Goal: Book appointment/travel/reservation

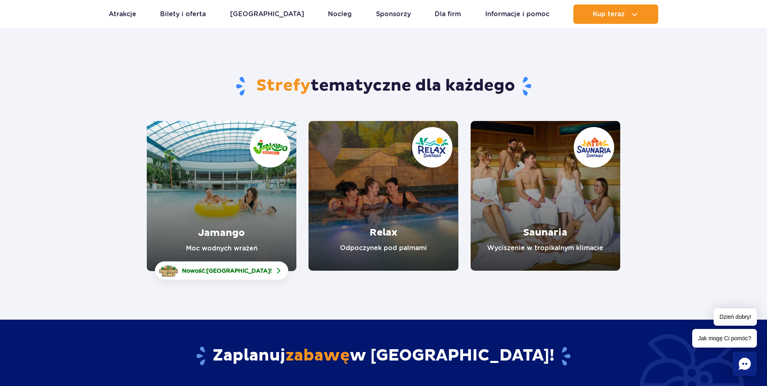
scroll to position [81, 0]
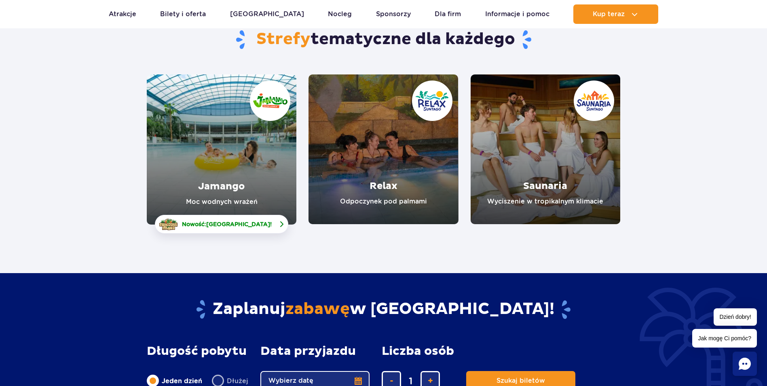
click at [277, 224] on img at bounding box center [282, 224] width 10 height 10
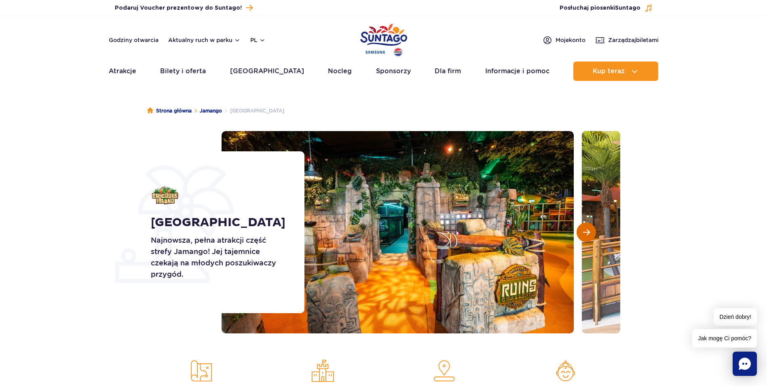
click at [586, 232] on span "Następny slajd" at bounding box center [586, 232] width 7 height 7
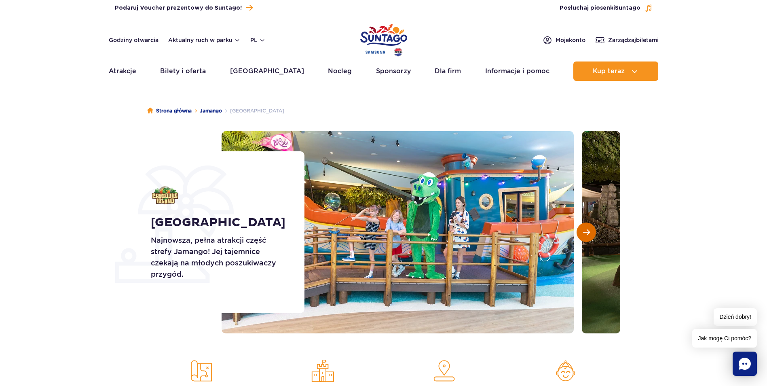
click at [586, 231] on span "Następny slajd" at bounding box center [586, 232] width 7 height 7
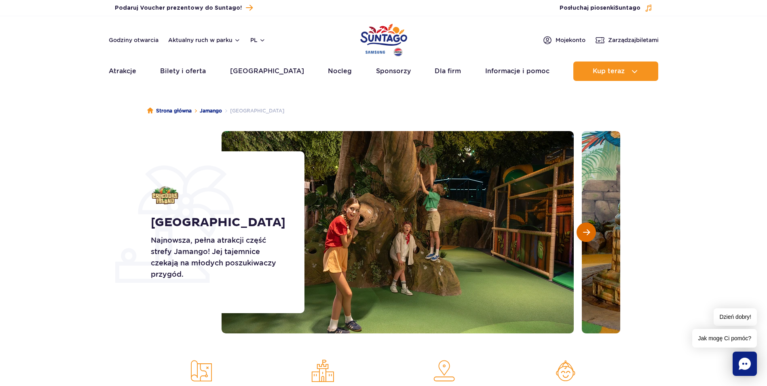
click at [586, 231] on span "Następny slajd" at bounding box center [586, 232] width 7 height 7
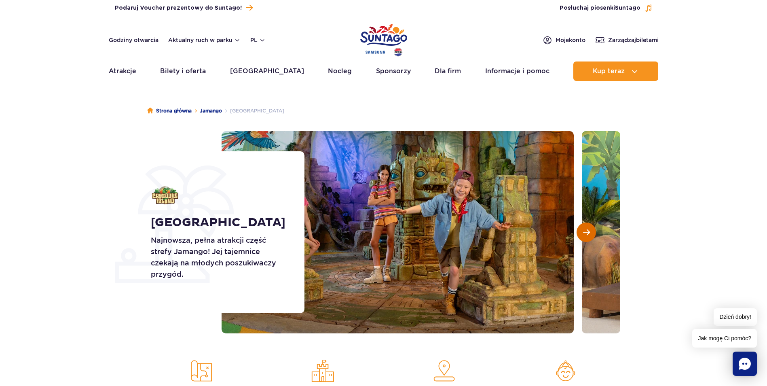
click at [586, 231] on span "Następny slajd" at bounding box center [586, 232] width 7 height 7
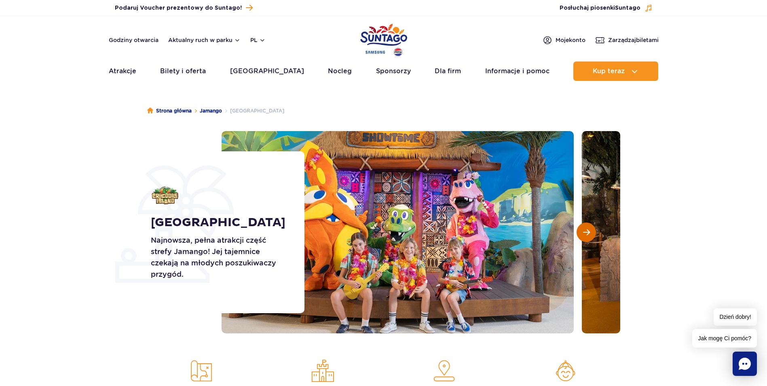
click at [586, 231] on span "Następny slajd" at bounding box center [586, 232] width 7 height 7
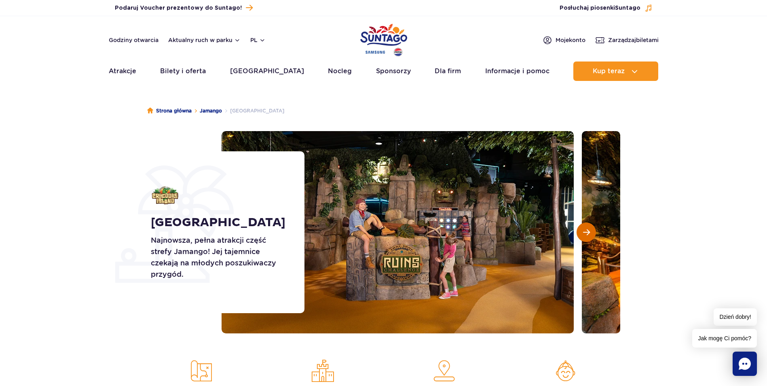
click at [586, 231] on span "Następny slajd" at bounding box center [586, 232] width 7 height 7
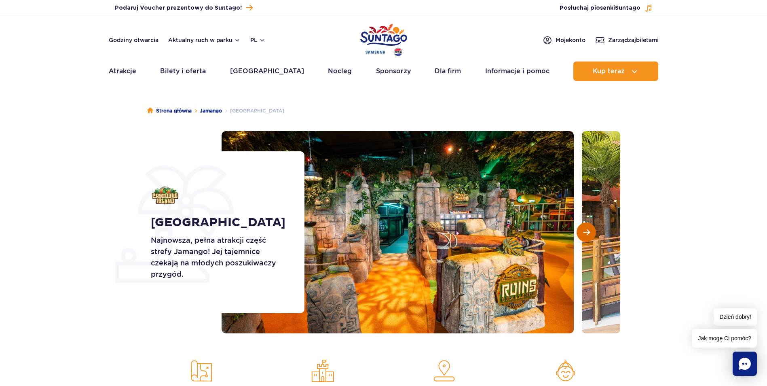
click at [586, 231] on span "Następny slajd" at bounding box center [586, 232] width 7 height 7
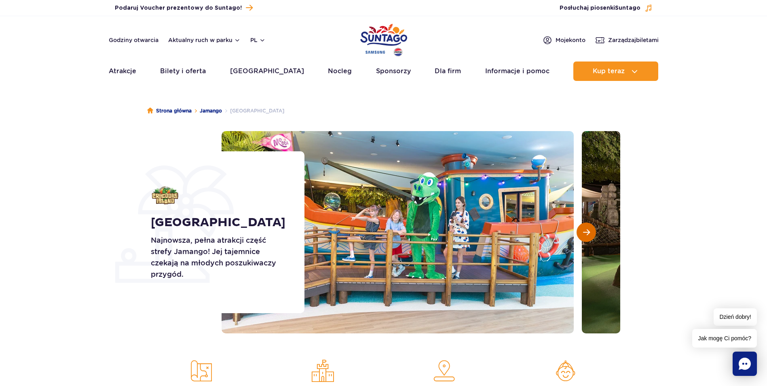
click at [586, 231] on span "Następny slajd" at bounding box center [586, 232] width 7 height 7
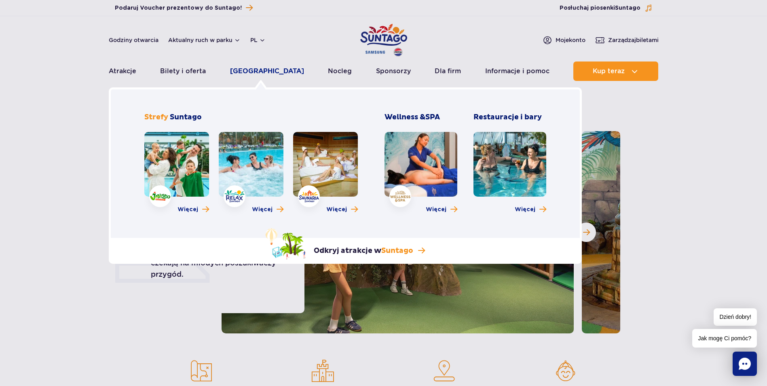
click at [271, 71] on link "[GEOGRAPHIC_DATA]" at bounding box center [267, 70] width 74 height 19
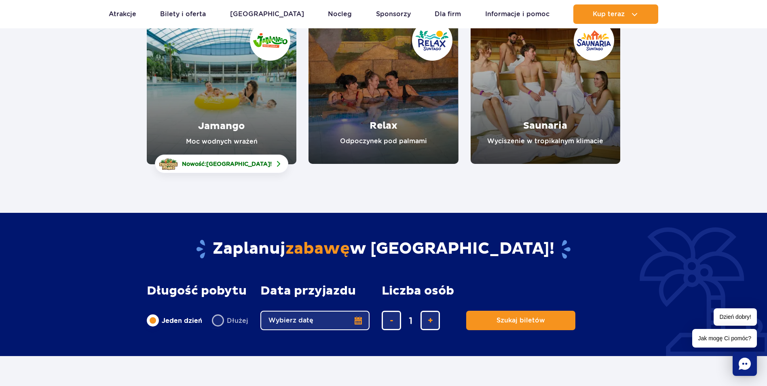
scroll to position [121, 0]
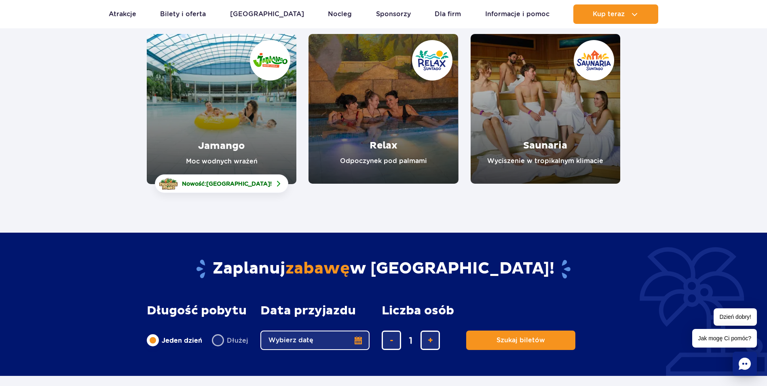
click at [379, 168] on link "Relax" at bounding box center [384, 109] width 150 height 150
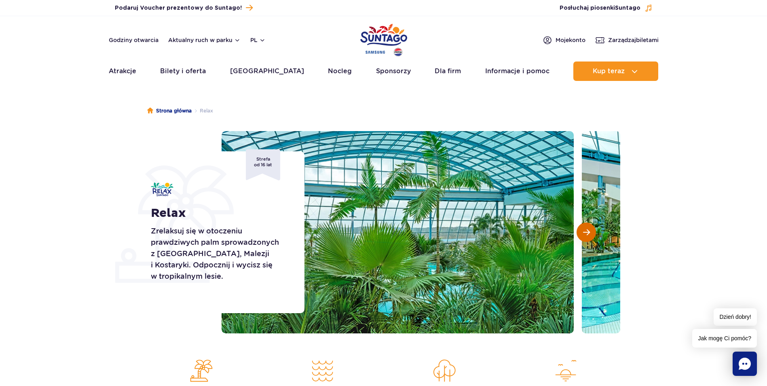
click at [587, 233] on span "Następny slajd" at bounding box center [586, 232] width 7 height 7
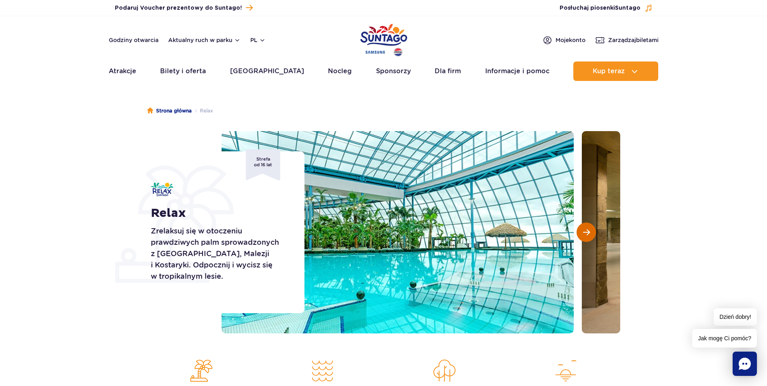
click at [587, 233] on span "Następny slajd" at bounding box center [586, 232] width 7 height 7
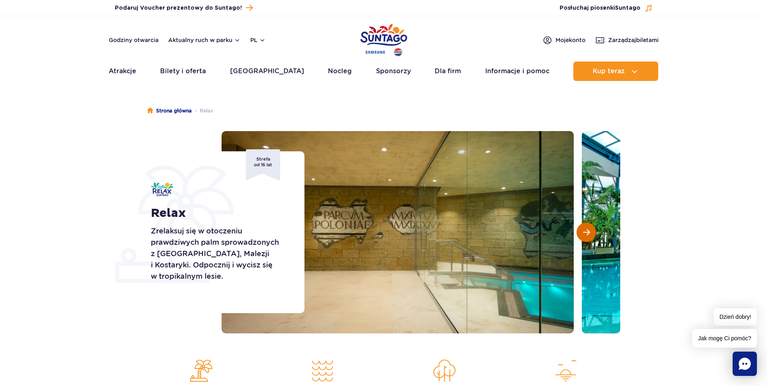
click at [587, 233] on span "Następny slajd" at bounding box center [586, 232] width 7 height 7
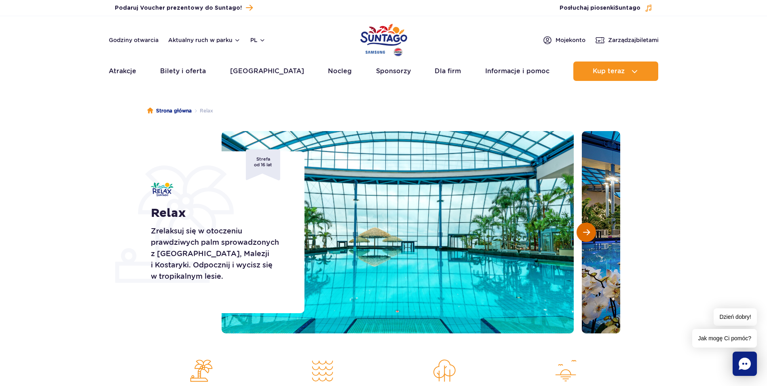
click at [587, 233] on span "Następny slajd" at bounding box center [586, 232] width 7 height 7
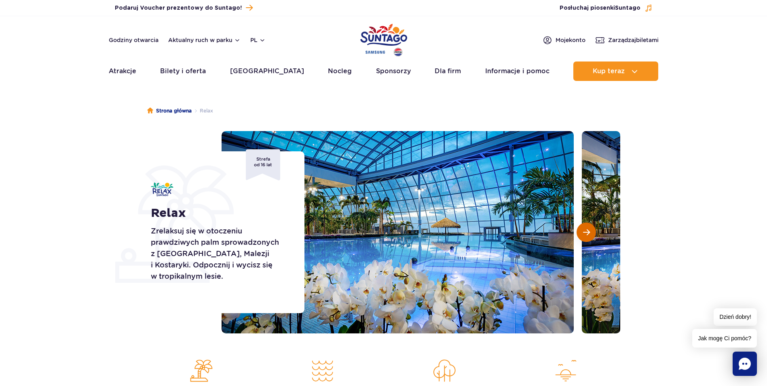
click at [587, 233] on span "Następny slajd" at bounding box center [586, 232] width 7 height 7
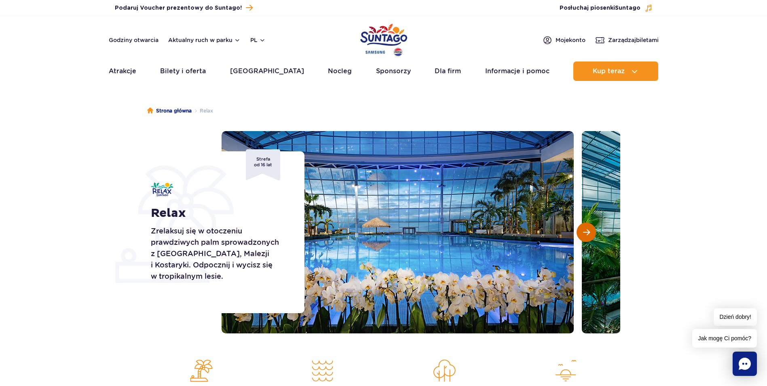
click at [587, 233] on span "Następny slajd" at bounding box center [586, 232] width 7 height 7
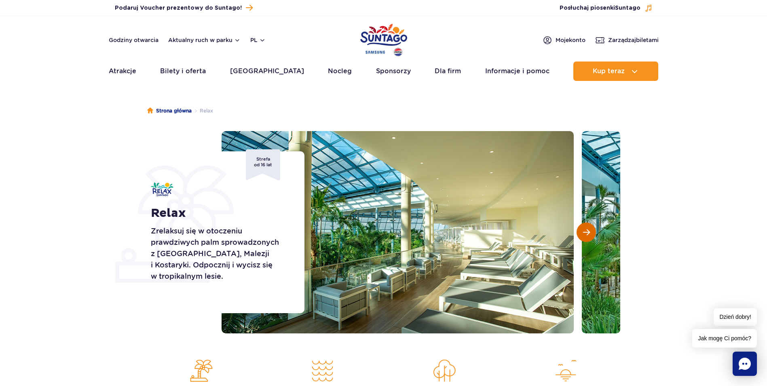
click at [587, 233] on span "Następny slajd" at bounding box center [586, 232] width 7 height 7
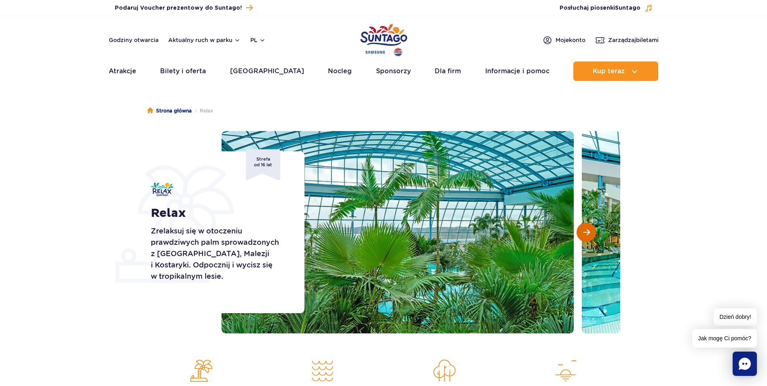
click at [587, 233] on span "Następny slajd" at bounding box center [586, 232] width 7 height 7
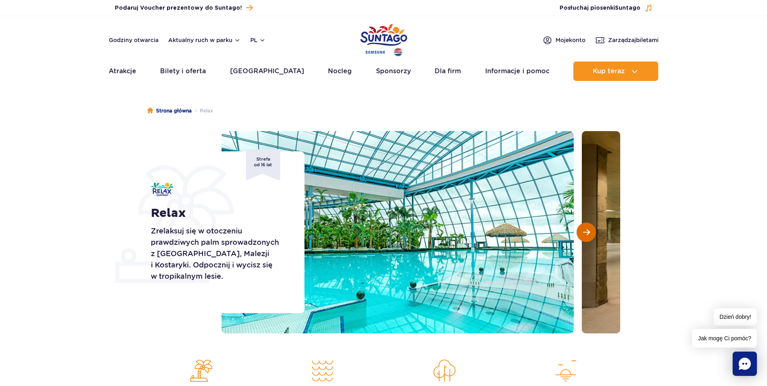
click at [587, 233] on span "Następny slajd" at bounding box center [586, 232] width 7 height 7
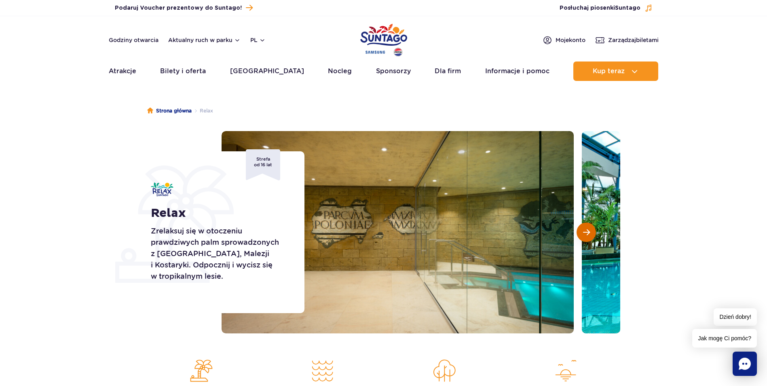
click at [588, 233] on span "Następny slajd" at bounding box center [586, 232] width 7 height 7
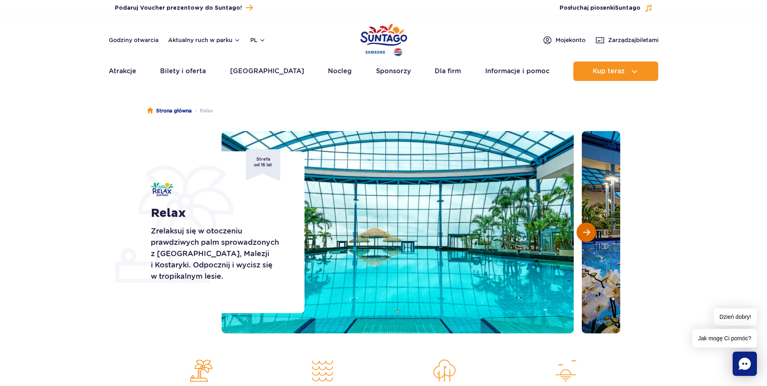
click at [588, 233] on span "Następny slajd" at bounding box center [586, 232] width 7 height 7
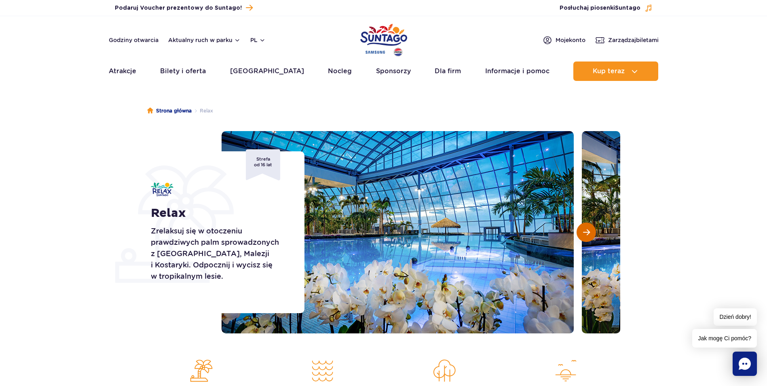
click at [588, 233] on span "Następny slajd" at bounding box center [586, 232] width 7 height 7
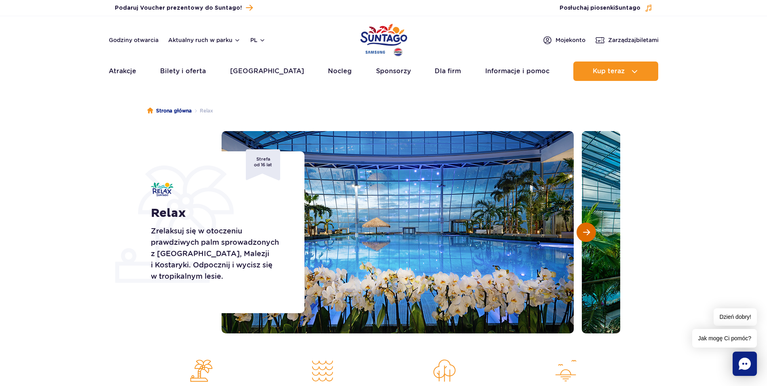
click at [588, 233] on span "Następny slajd" at bounding box center [586, 232] width 7 height 7
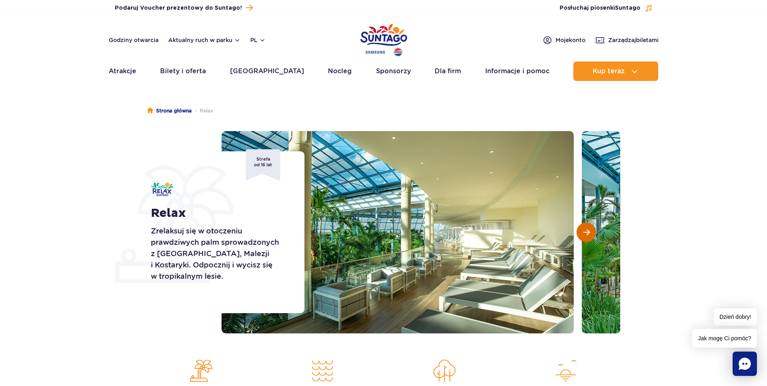
click at [588, 233] on span "Następny slajd" at bounding box center [586, 232] width 7 height 7
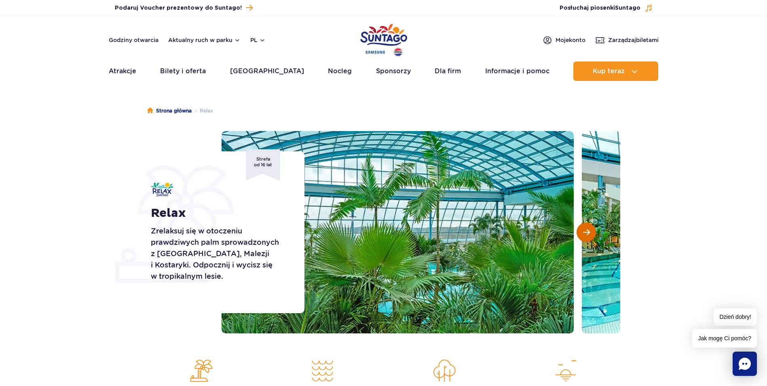
click at [588, 233] on span "Następny slajd" at bounding box center [586, 232] width 7 height 7
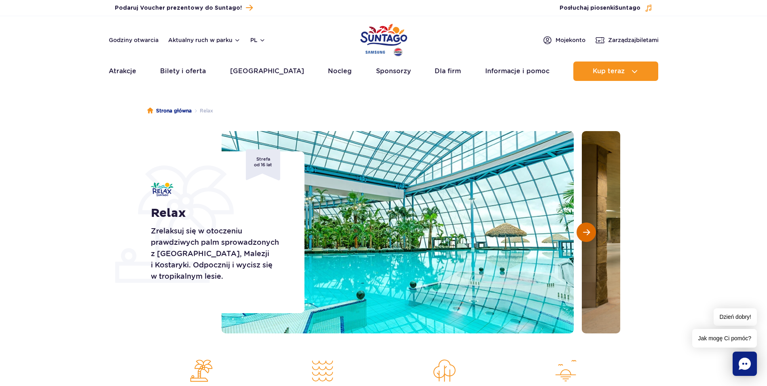
click at [588, 233] on span "Następny slajd" at bounding box center [586, 232] width 7 height 7
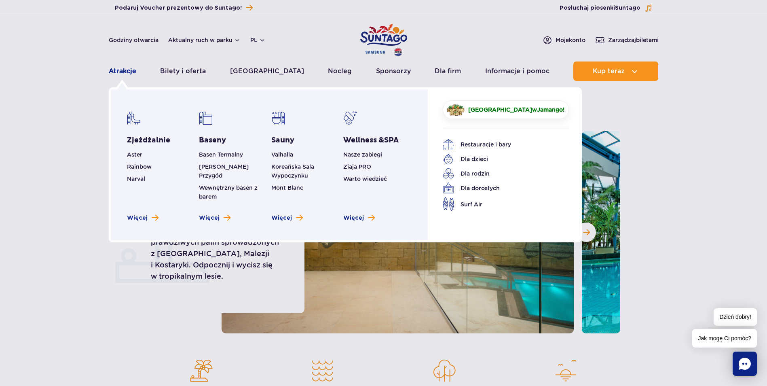
click at [122, 66] on link "Atrakcje" at bounding box center [123, 70] width 28 height 19
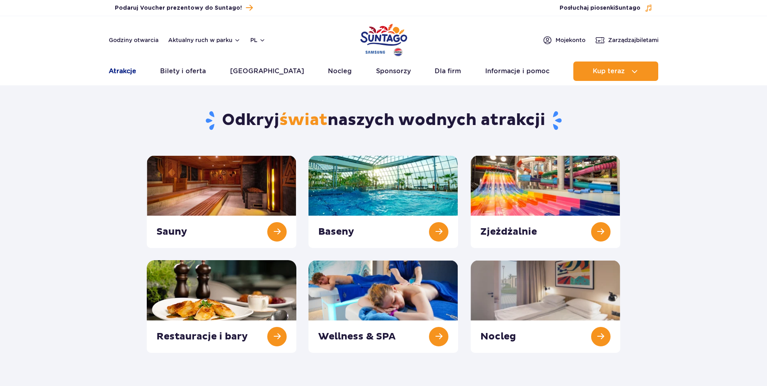
click at [127, 72] on link "Atrakcje" at bounding box center [123, 70] width 28 height 19
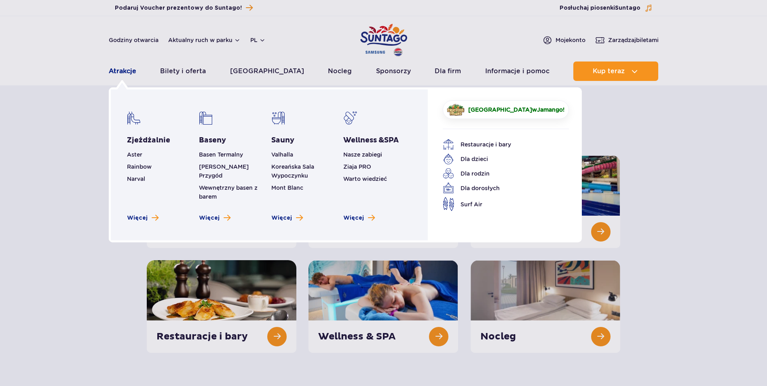
click at [127, 72] on link "Atrakcje" at bounding box center [123, 70] width 28 height 19
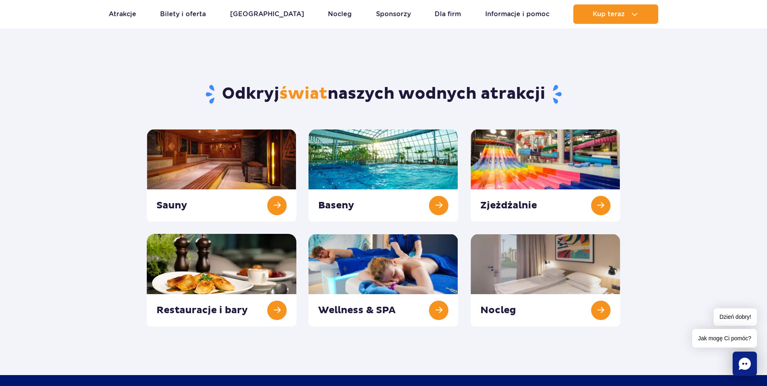
scroll to position [40, 0]
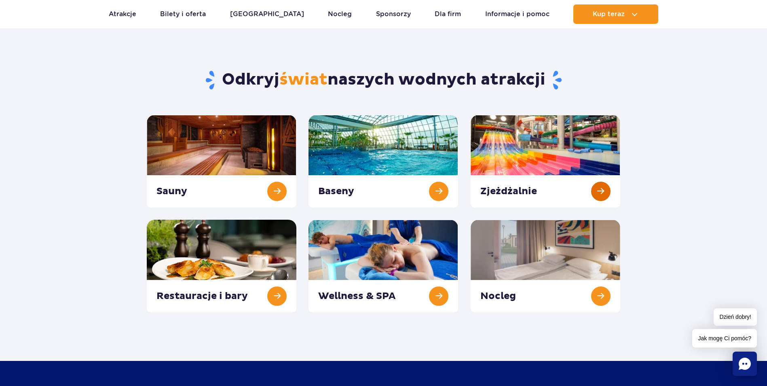
click at [534, 152] on link at bounding box center [546, 161] width 150 height 93
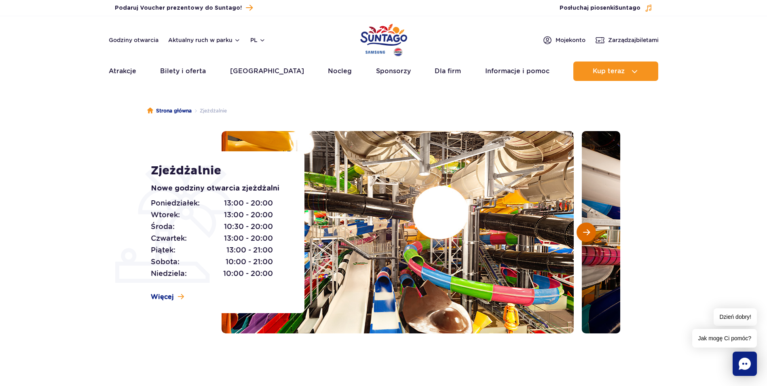
click at [590, 231] on button "Następny slajd" at bounding box center [586, 231] width 19 height 19
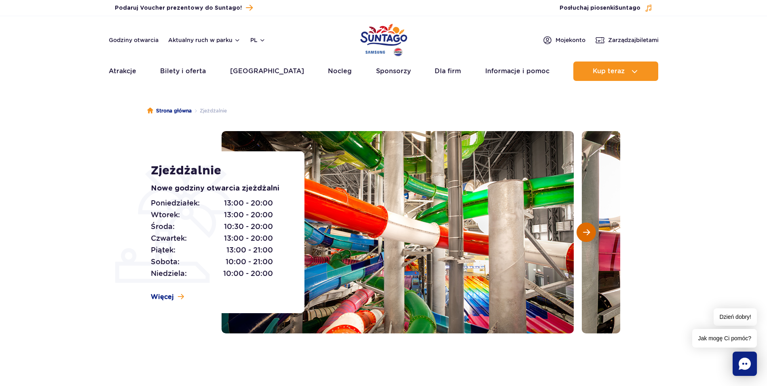
click at [590, 231] on span "Następny slajd" at bounding box center [586, 232] width 7 height 7
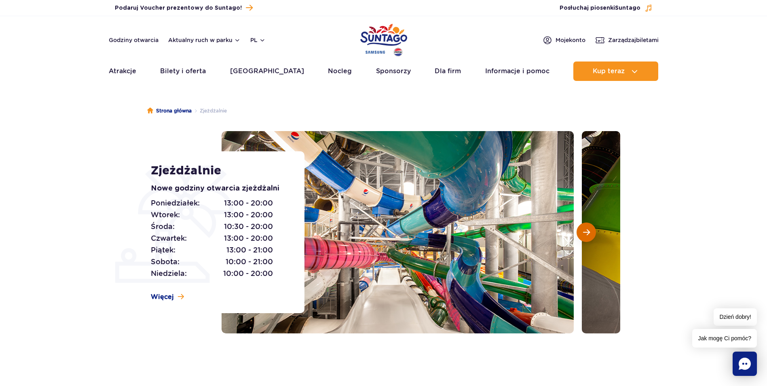
click at [590, 231] on span "Następny slajd" at bounding box center [586, 232] width 7 height 7
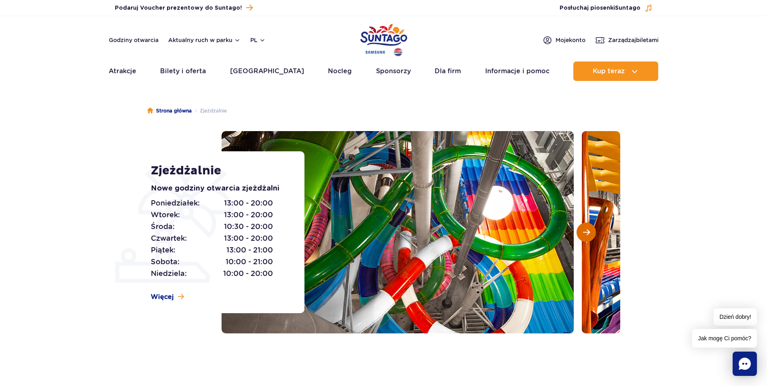
click at [590, 231] on span "Następny slajd" at bounding box center [586, 232] width 7 height 7
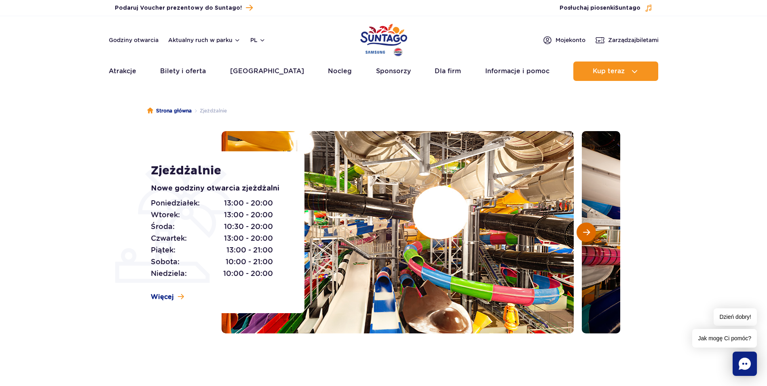
click at [590, 231] on span "Następny slajd" at bounding box center [586, 232] width 7 height 7
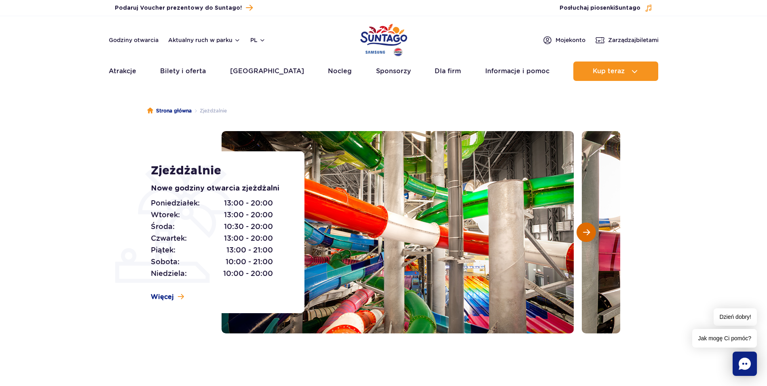
click at [590, 231] on span "Następny slajd" at bounding box center [586, 232] width 7 height 7
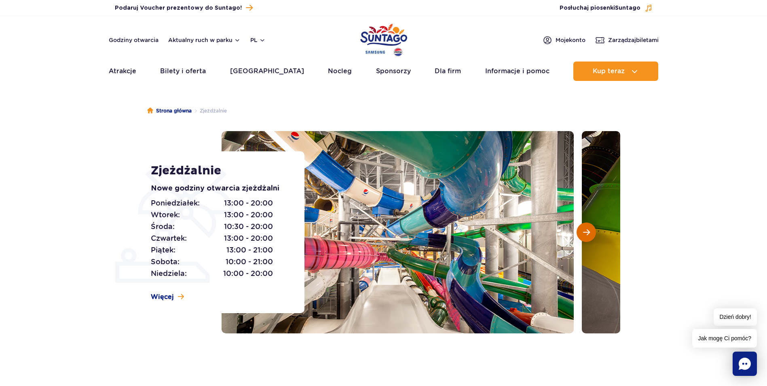
click at [590, 231] on span "Następny slajd" at bounding box center [586, 232] width 7 height 7
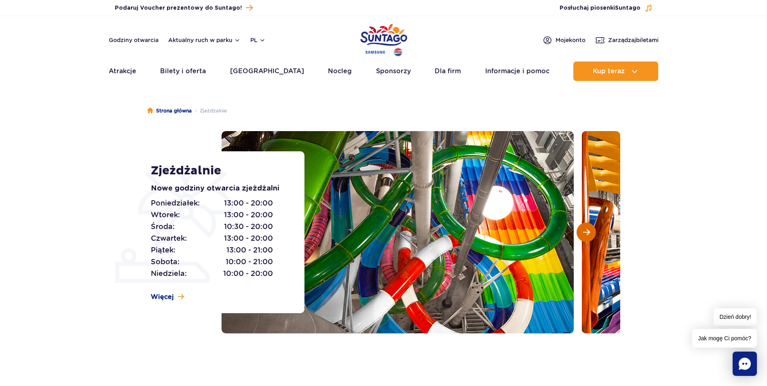
click at [590, 231] on span "Następny slajd" at bounding box center [586, 232] width 7 height 7
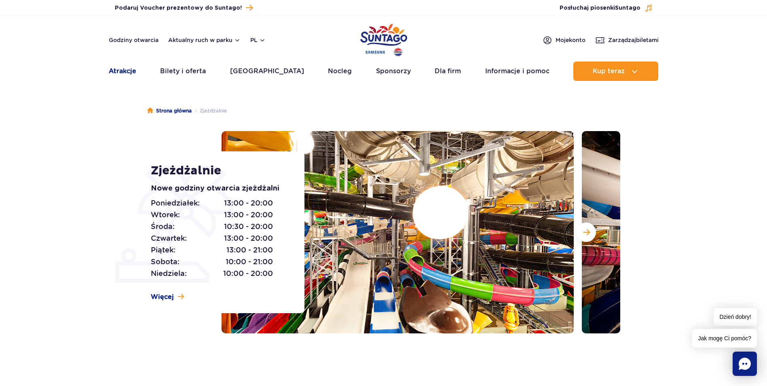
click at [130, 70] on link "Atrakcje" at bounding box center [123, 70] width 28 height 19
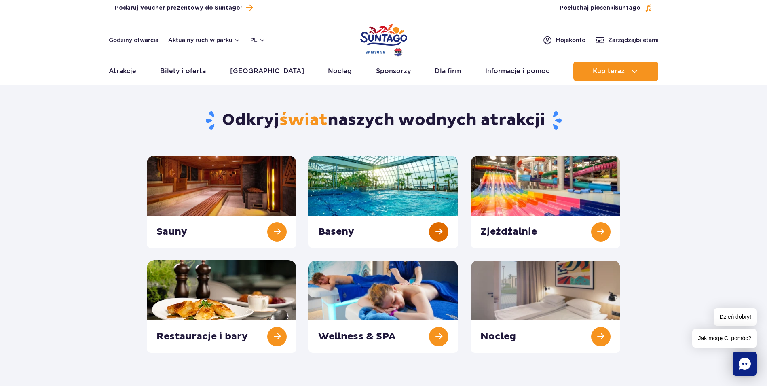
click at [410, 186] on link at bounding box center [384, 201] width 150 height 93
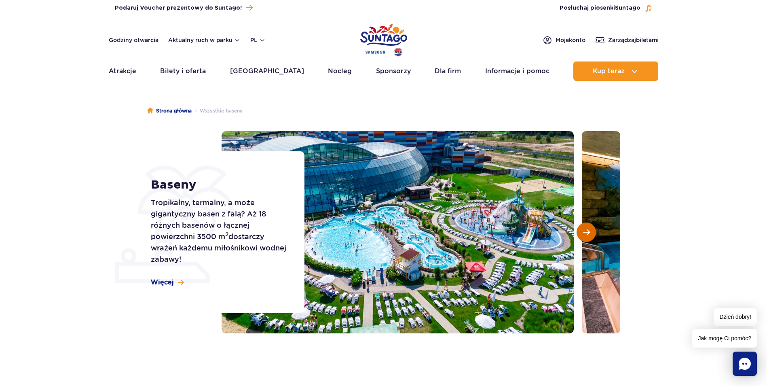
click at [587, 231] on span "Następny slajd" at bounding box center [586, 232] width 7 height 7
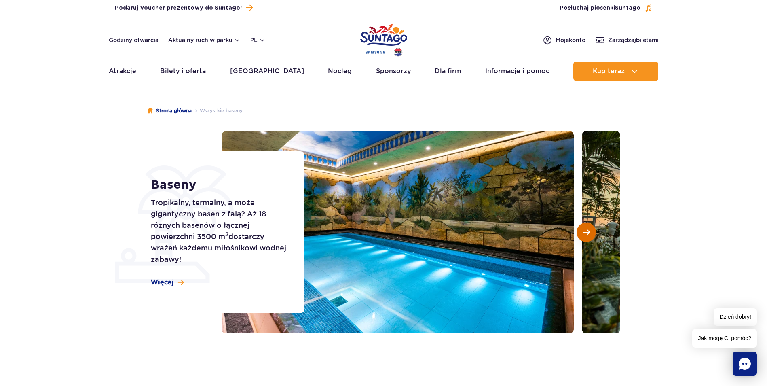
click at [587, 231] on span "Następny slajd" at bounding box center [586, 232] width 7 height 7
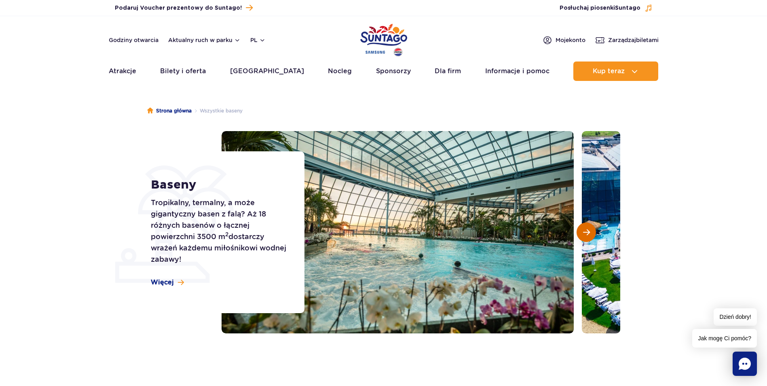
click at [587, 231] on span "Następny slajd" at bounding box center [586, 232] width 7 height 7
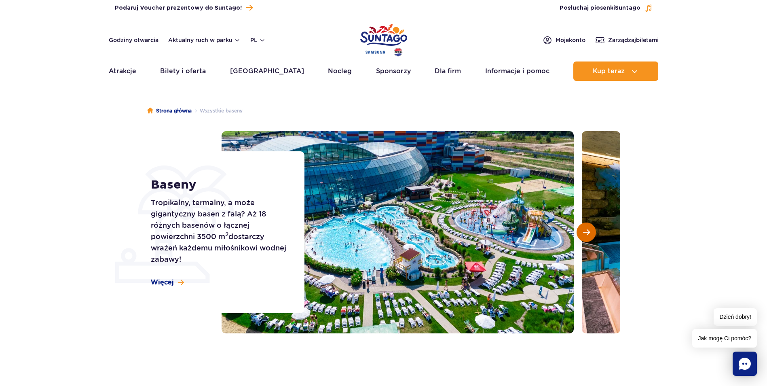
click at [587, 231] on span "Następny slajd" at bounding box center [586, 232] width 7 height 7
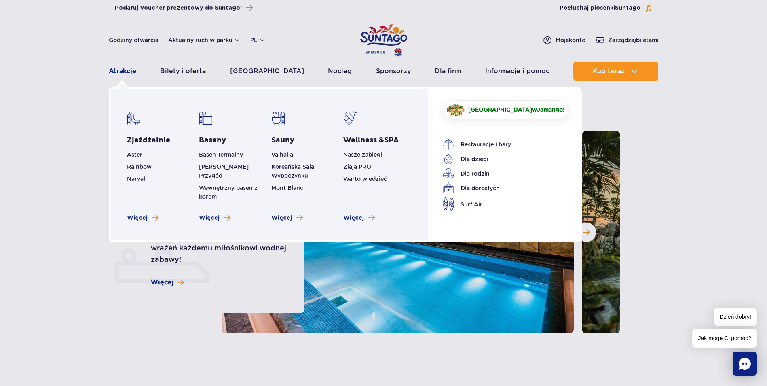
click at [129, 70] on link "Atrakcje" at bounding box center [123, 70] width 28 height 19
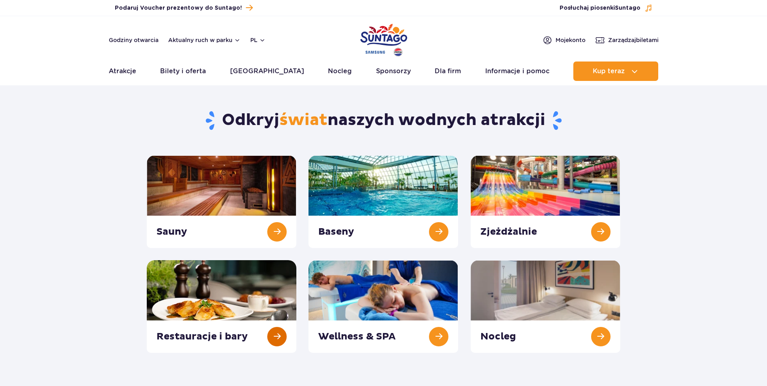
click at [235, 284] on link at bounding box center [222, 306] width 150 height 93
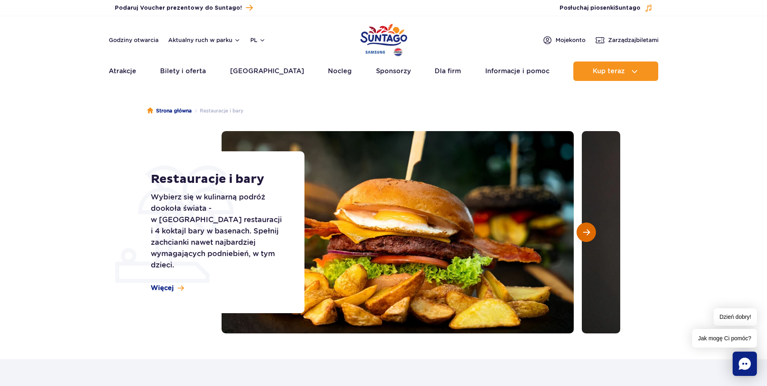
click at [582, 233] on button "Następny slajd" at bounding box center [586, 231] width 19 height 19
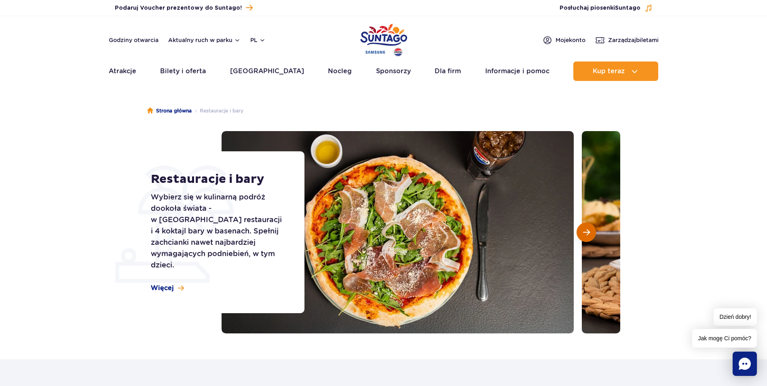
click at [582, 233] on button "Następny slajd" at bounding box center [586, 231] width 19 height 19
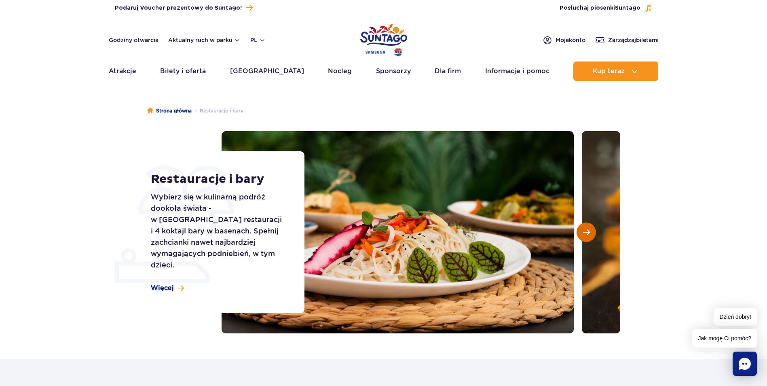
click at [582, 233] on button "Następny slajd" at bounding box center [586, 231] width 19 height 19
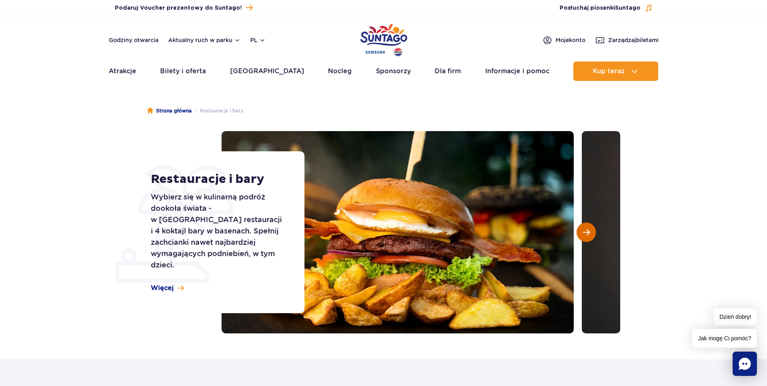
click at [582, 233] on button "Następny slajd" at bounding box center [586, 231] width 19 height 19
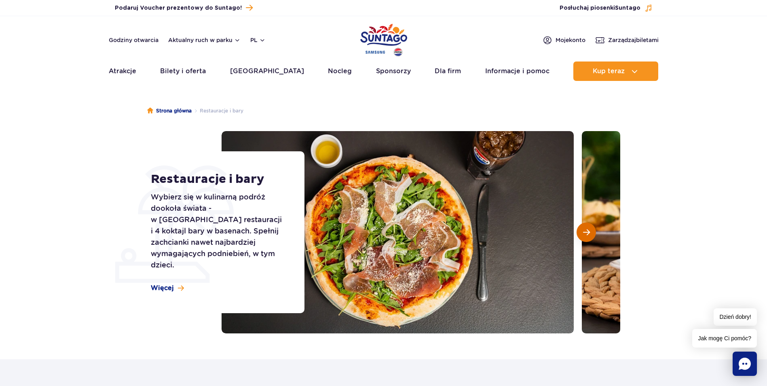
click at [582, 233] on button "Następny slajd" at bounding box center [586, 231] width 19 height 19
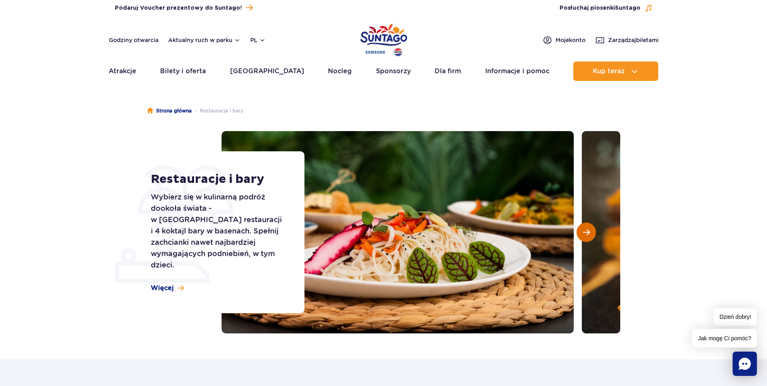
click at [582, 233] on button "Następny slajd" at bounding box center [586, 231] width 19 height 19
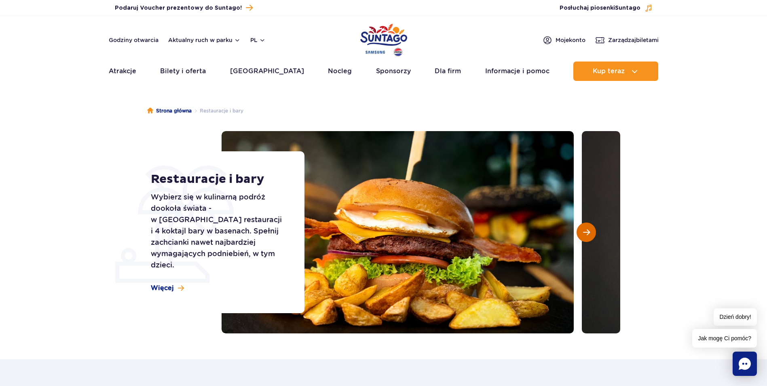
click at [582, 233] on button "Następny slajd" at bounding box center [586, 231] width 19 height 19
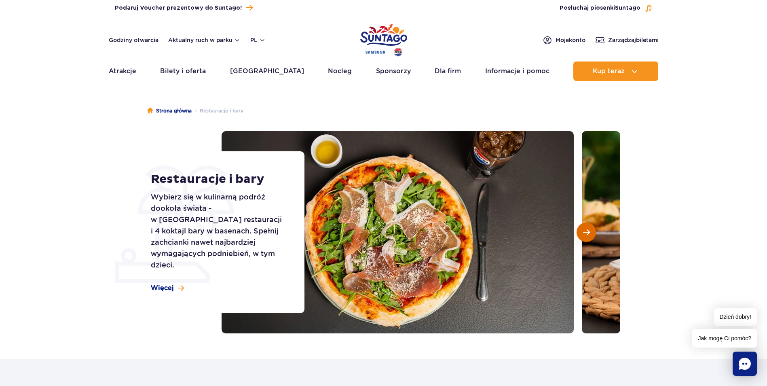
click at [582, 233] on button "Następny slajd" at bounding box center [586, 231] width 19 height 19
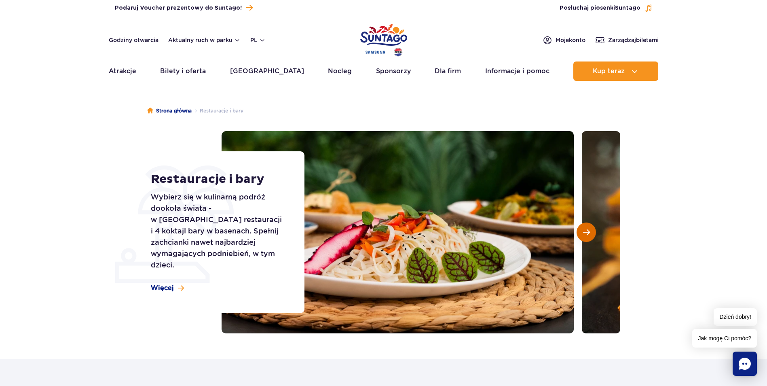
click at [582, 233] on button "Następny slajd" at bounding box center [586, 231] width 19 height 19
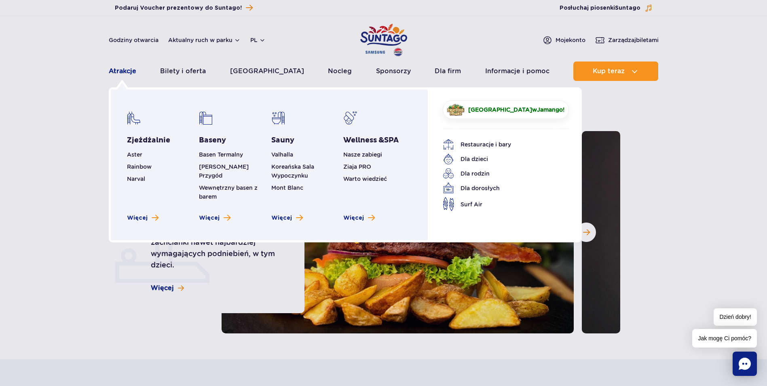
click at [126, 72] on link "Atrakcje" at bounding box center [123, 70] width 28 height 19
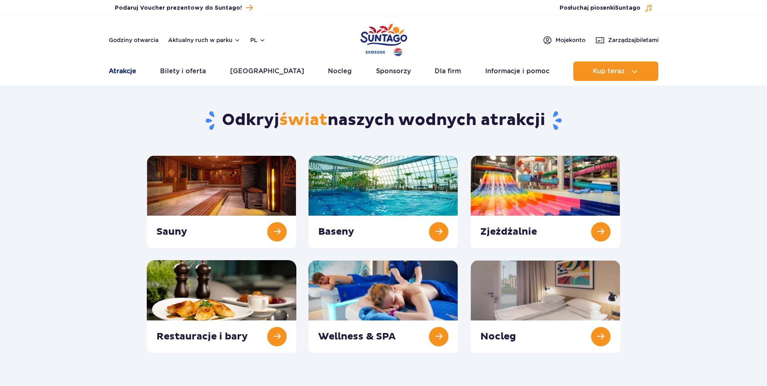
click at [126, 70] on link "Atrakcje" at bounding box center [123, 70] width 28 height 19
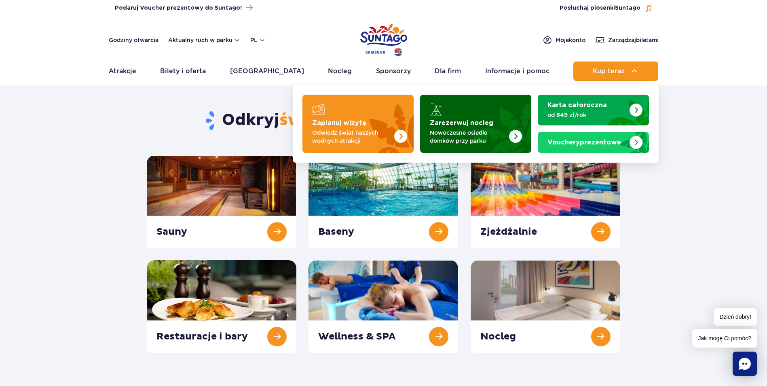
click at [514, 135] on img "Zarezerwuj nocleg" at bounding box center [515, 136] width 13 height 13
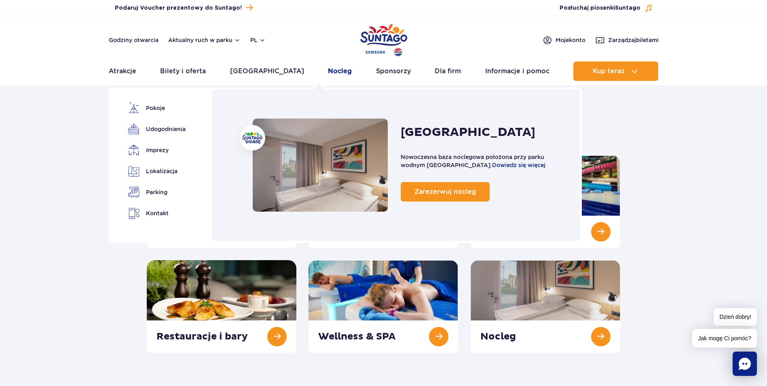
click at [328, 72] on link "Nocleg" at bounding box center [340, 70] width 24 height 19
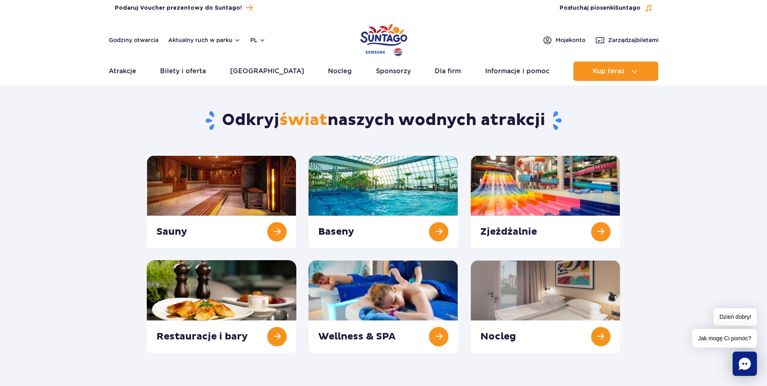
click at [332, 70] on ul "Aktualny ruch w parku Atrakcje Zjeżdżalnie Aster Rainbow Narval Więcej Baseny B…" at bounding box center [384, 70] width 550 height 19
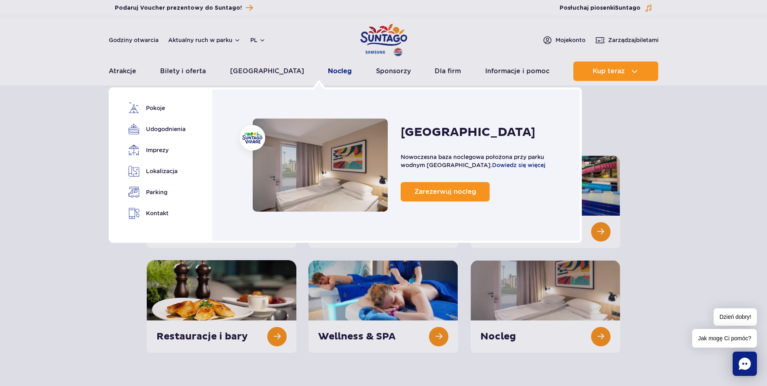
click at [329, 70] on link "Nocleg" at bounding box center [340, 70] width 24 height 19
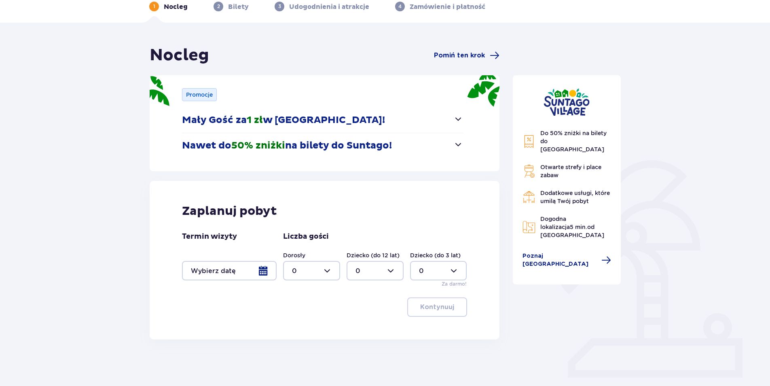
scroll to position [63, 0]
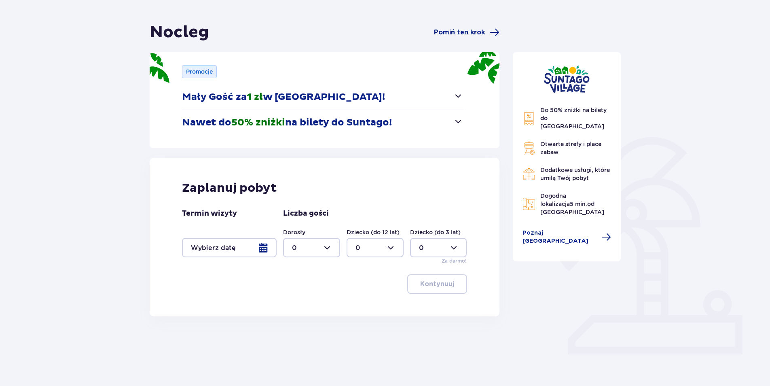
click at [266, 249] on div at bounding box center [229, 247] width 95 height 19
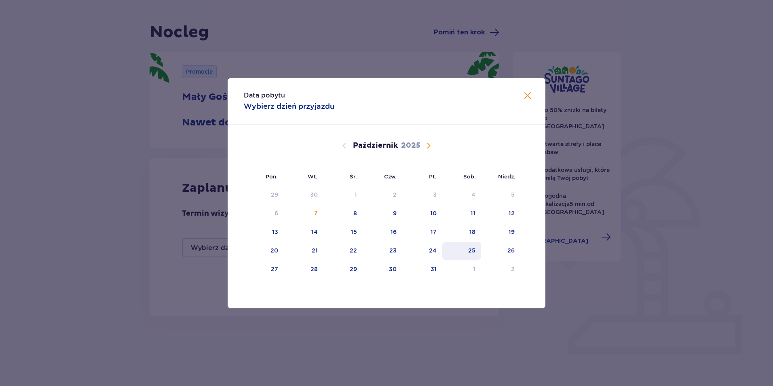
click at [474, 252] on div "25" at bounding box center [471, 250] width 7 height 8
click at [511, 250] on div "26" at bounding box center [511, 250] width 7 height 8
type input "[DATE] - [DATE]"
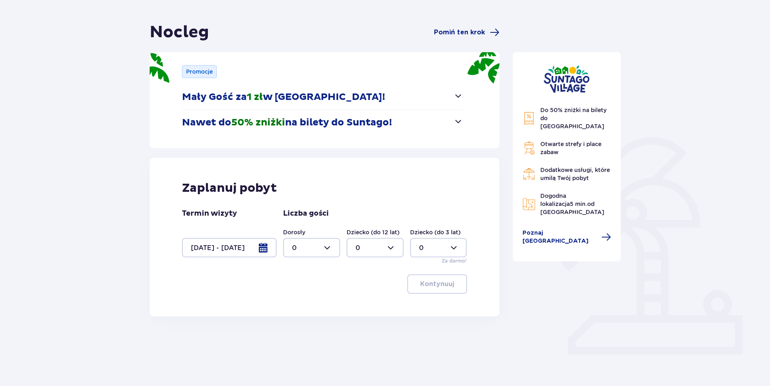
click at [330, 246] on div at bounding box center [311, 247] width 57 height 19
drag, startPoint x: 295, startPoint y: 305, endPoint x: 301, endPoint y: 296, distance: 10.4
click at [296, 305] on p "2" at bounding box center [294, 306] width 4 height 9
type input "2"
click at [391, 250] on div at bounding box center [375, 247] width 57 height 19
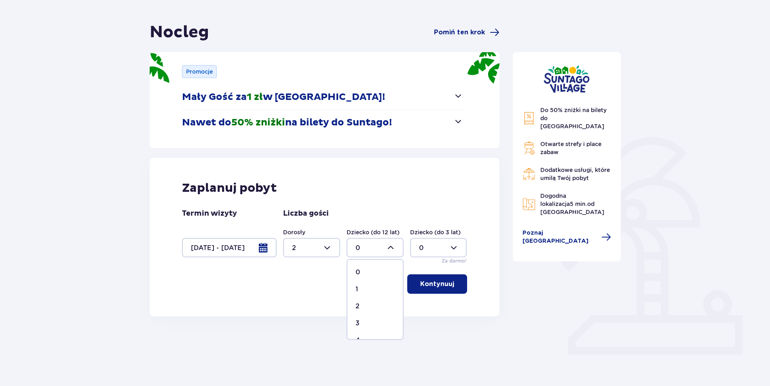
click at [359, 304] on p "2" at bounding box center [357, 306] width 4 height 9
type input "2"
click at [447, 287] on p "Kontynuuj" at bounding box center [437, 283] width 34 height 9
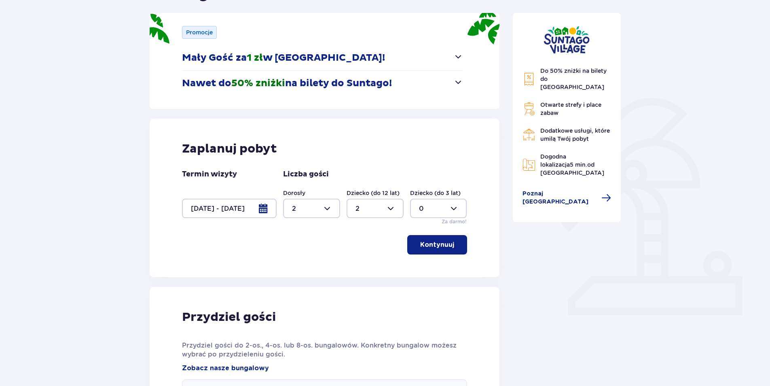
scroll to position [63, 0]
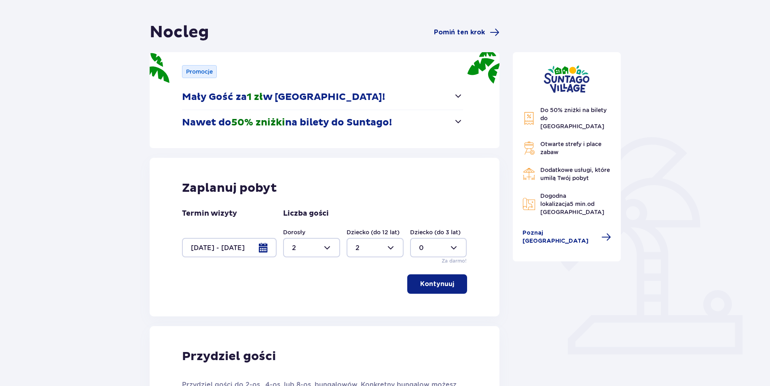
click at [432, 280] on p "Kontynuuj" at bounding box center [437, 283] width 34 height 9
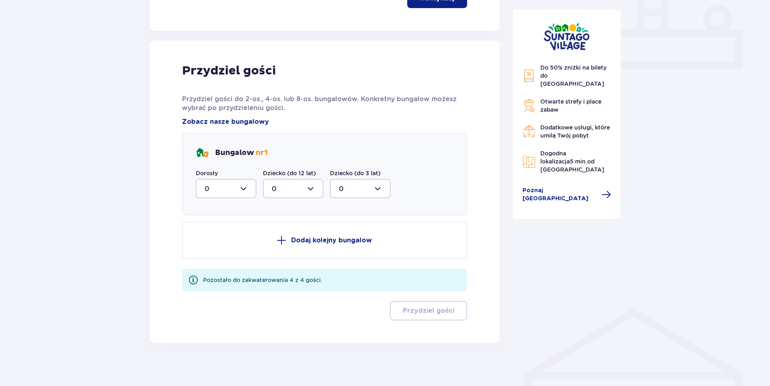
scroll to position [355, 0]
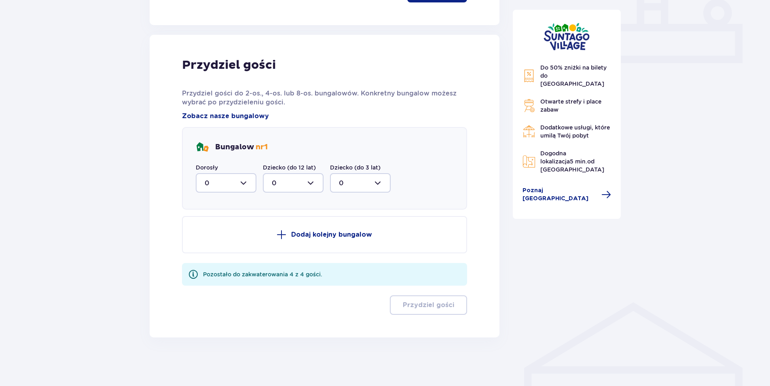
click at [245, 182] on div at bounding box center [226, 182] width 61 height 19
click at [216, 241] on div "2" at bounding box center [226, 241] width 43 height 9
type input "2"
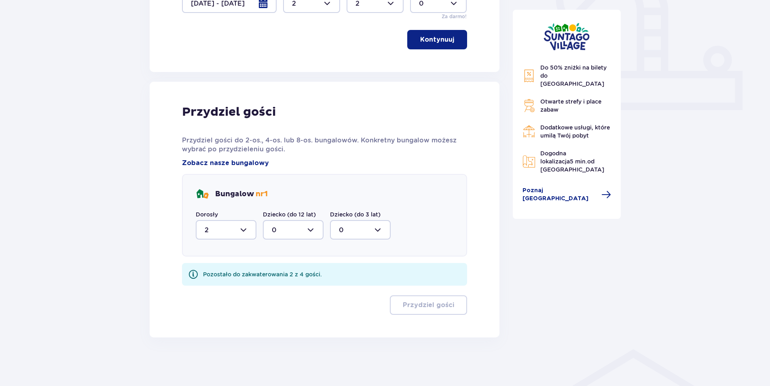
scroll to position [308, 0]
click at [307, 230] on div at bounding box center [293, 229] width 61 height 19
click at [277, 290] on div "2" at bounding box center [293, 288] width 43 height 9
type input "2"
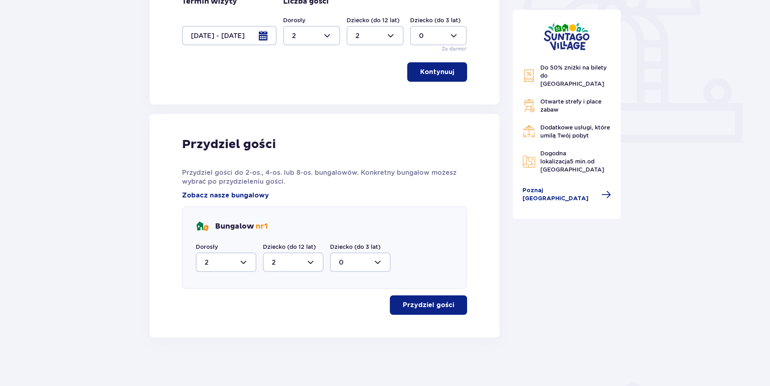
scroll to position [275, 0]
click at [416, 303] on p "Przydziel gości" at bounding box center [428, 304] width 51 height 9
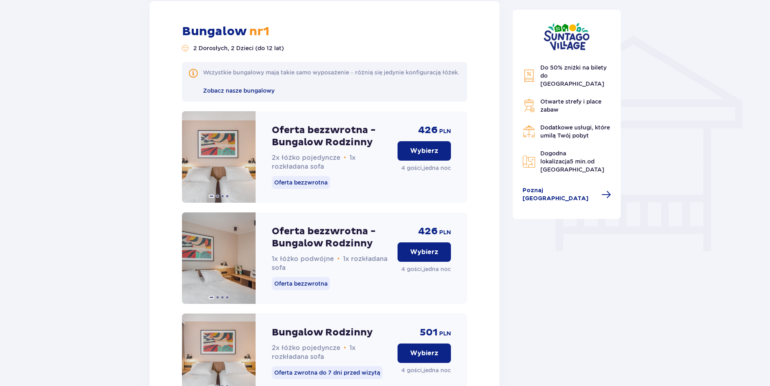
scroll to position [613, 0]
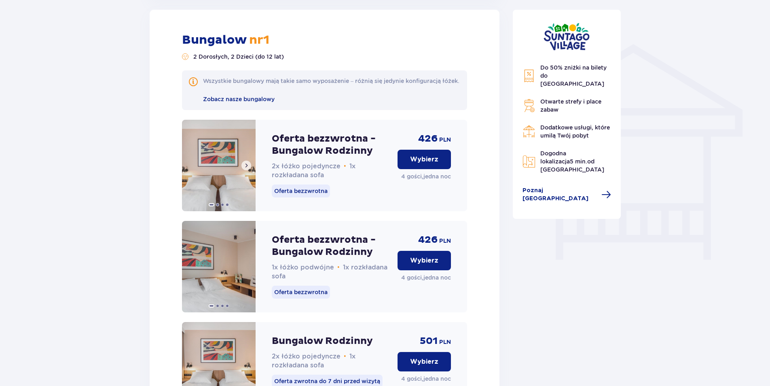
click at [239, 175] on img at bounding box center [219, 165] width 74 height 91
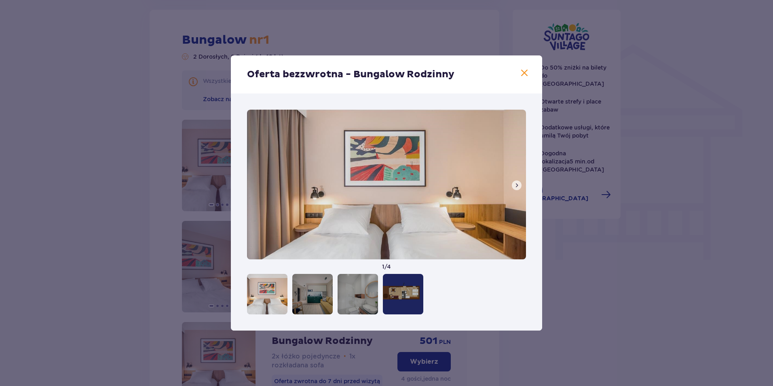
click at [519, 184] on span at bounding box center [517, 185] width 6 height 6
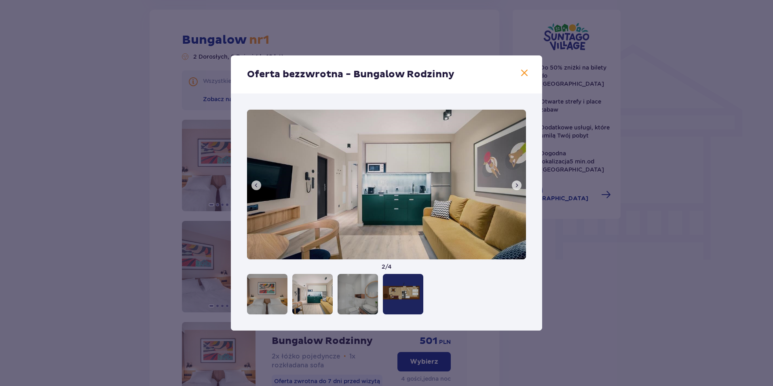
click at [519, 184] on span at bounding box center [517, 185] width 6 height 6
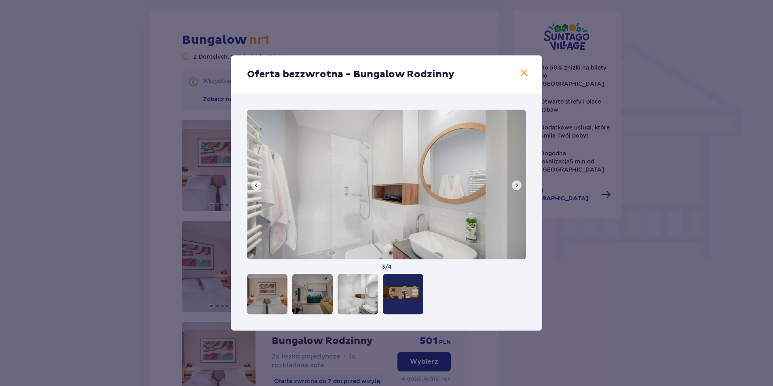
click at [519, 184] on span at bounding box center [517, 185] width 6 height 6
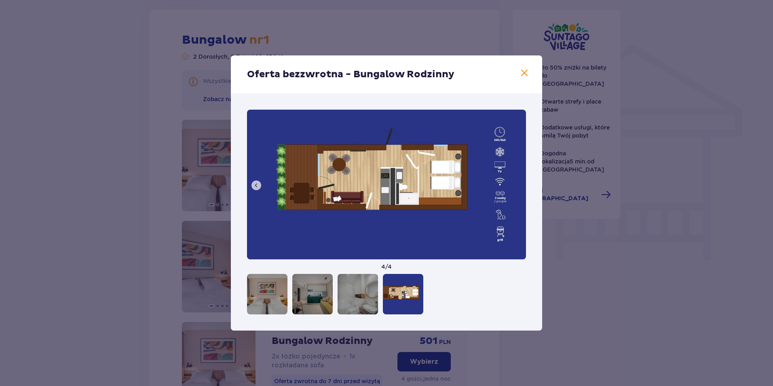
click at [519, 184] on img at bounding box center [386, 185] width 279 height 150
click at [524, 77] on span at bounding box center [525, 73] width 10 height 10
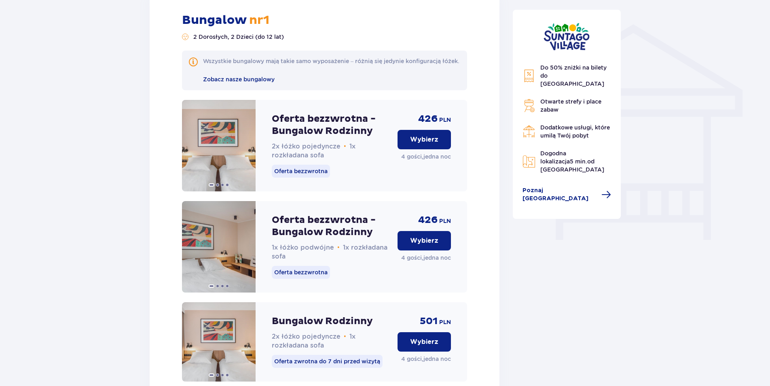
scroll to position [635, 0]
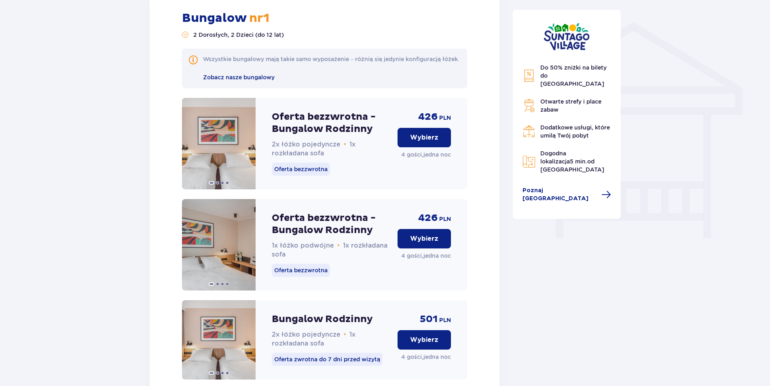
click at [414, 243] on p "Wybierz" at bounding box center [424, 238] width 28 height 9
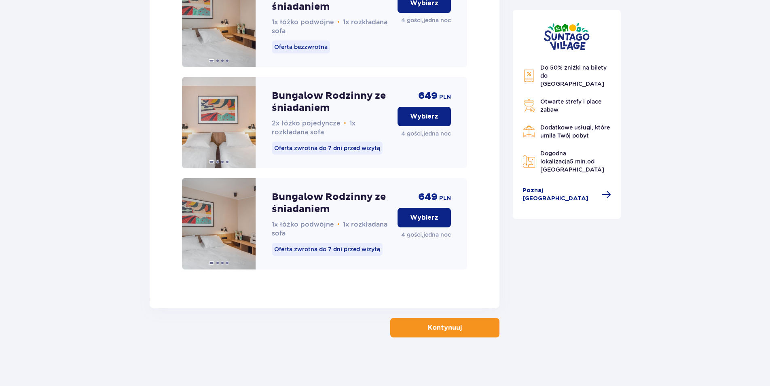
scroll to position [1270, 0]
click at [416, 327] on button "Kontynuuj" at bounding box center [444, 327] width 109 height 19
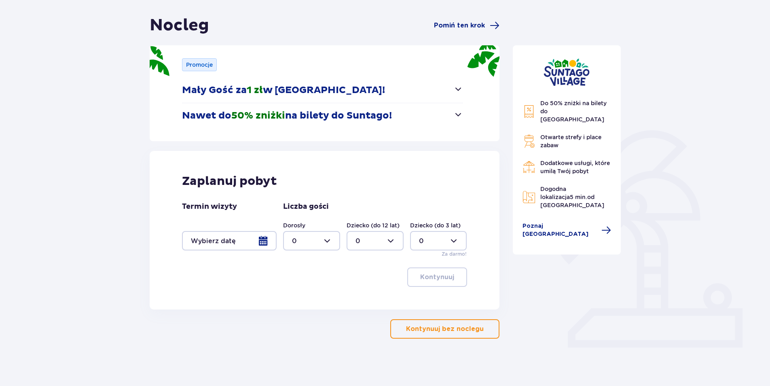
scroll to position [72, 0]
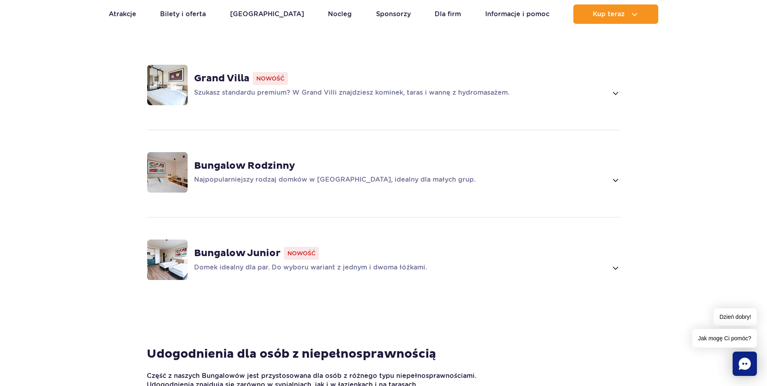
scroll to position [566, 0]
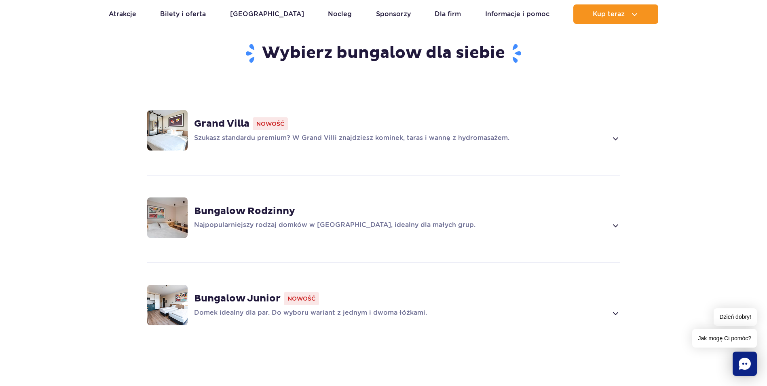
click at [170, 124] on img at bounding box center [167, 130] width 40 height 40
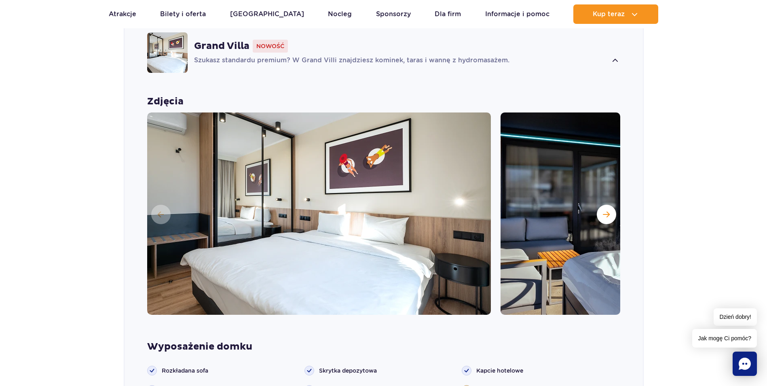
scroll to position [644, 0]
click at [611, 204] on button "Następny slajd" at bounding box center [606, 213] width 19 height 19
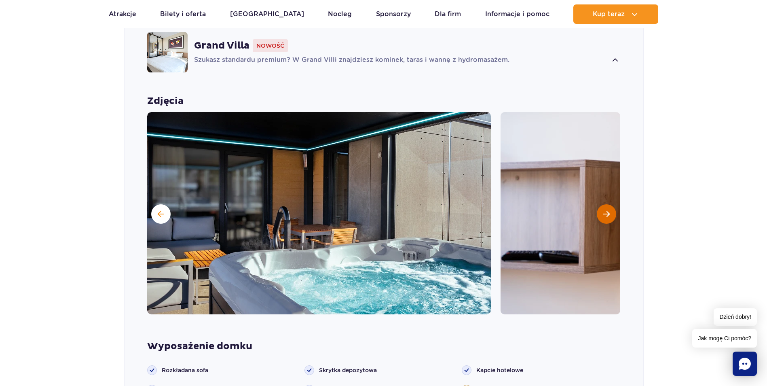
click at [611, 204] on button "Następny slajd" at bounding box center [606, 213] width 19 height 19
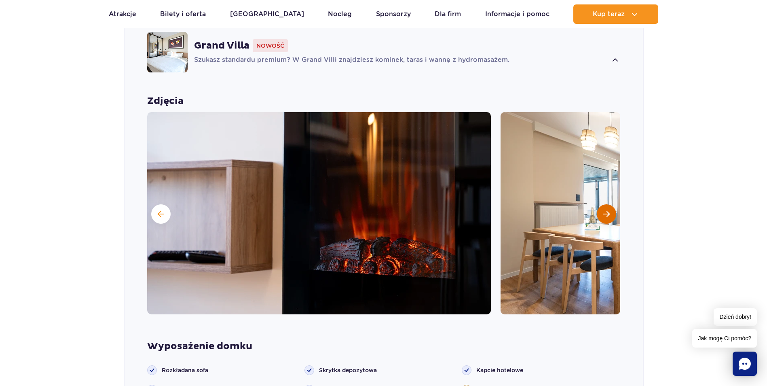
scroll to position [0, 0]
click at [611, 204] on button "Następny slajd" at bounding box center [606, 213] width 19 height 19
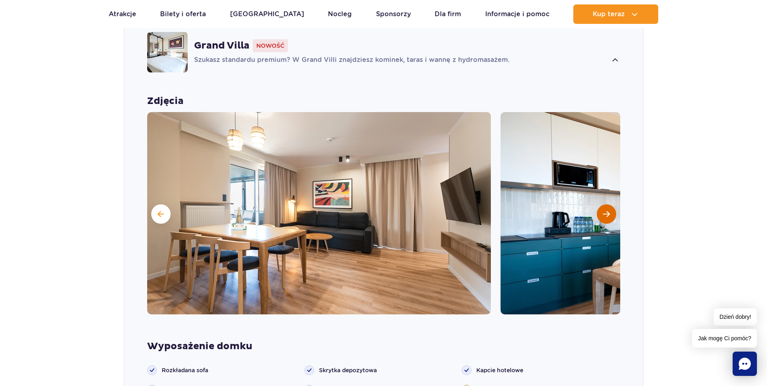
click at [611, 204] on button "Następny slajd" at bounding box center [606, 213] width 19 height 19
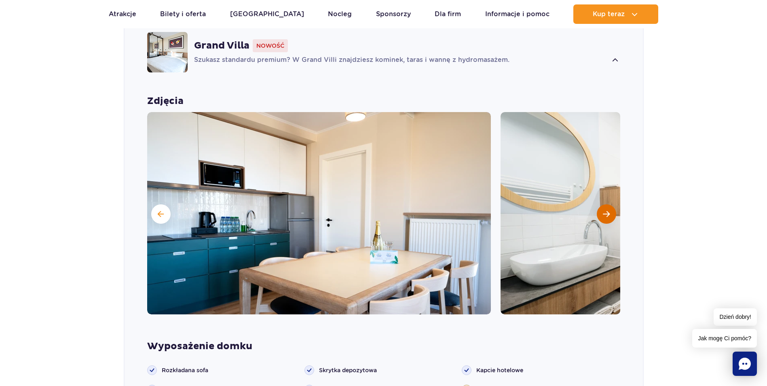
click at [611, 204] on button "Następny slajd" at bounding box center [606, 213] width 19 height 19
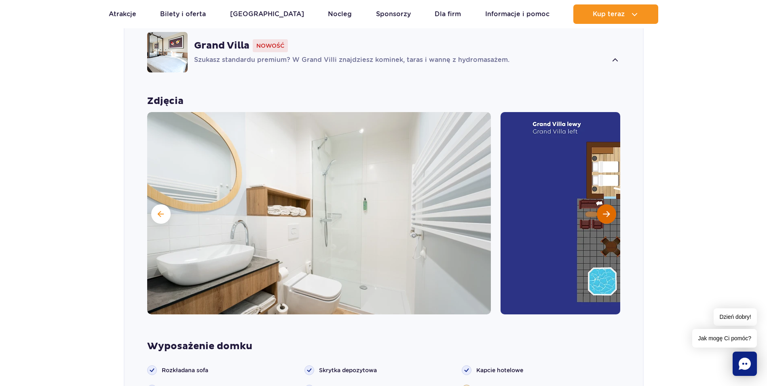
click at [611, 204] on button "Następny slajd" at bounding box center [606, 213] width 19 height 19
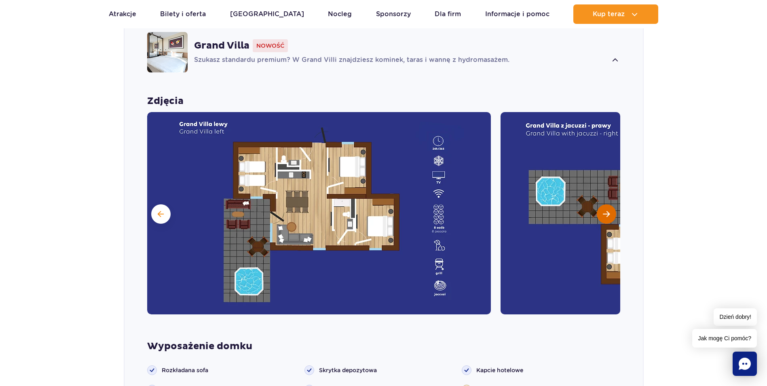
click at [611, 204] on button "Następny slajd" at bounding box center [606, 213] width 19 height 19
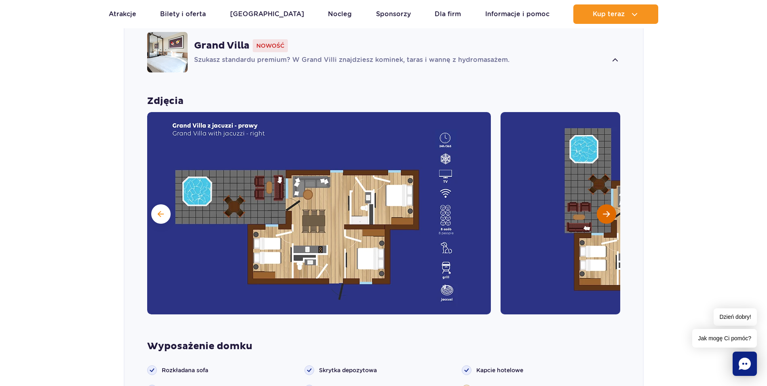
click at [611, 204] on button "Następny slajd" at bounding box center [606, 213] width 19 height 19
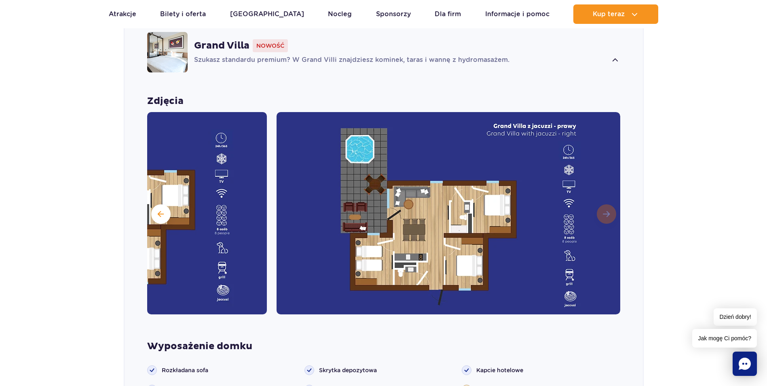
click at [611, 200] on img at bounding box center [449, 213] width 344 height 202
drag, startPoint x: 73, startPoint y: 162, endPoint x: 78, endPoint y: 161, distance: 5.4
click at [74, 162] on section "Wybierz bungalow dla siebie Grand Villa Nowość Szukasz standardu premium? W Gra…" at bounding box center [383, 363] width 767 height 849
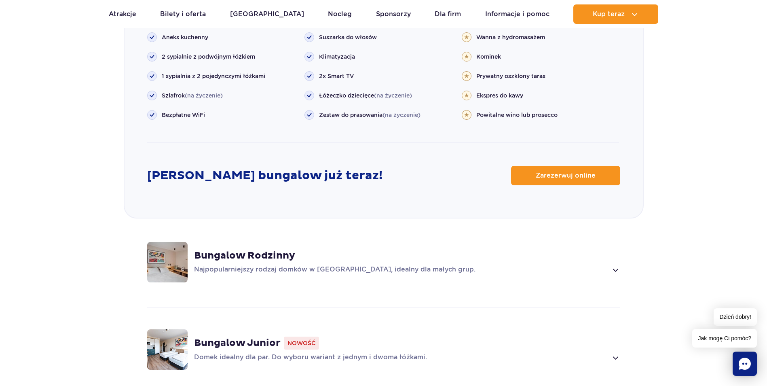
scroll to position [1008, 0]
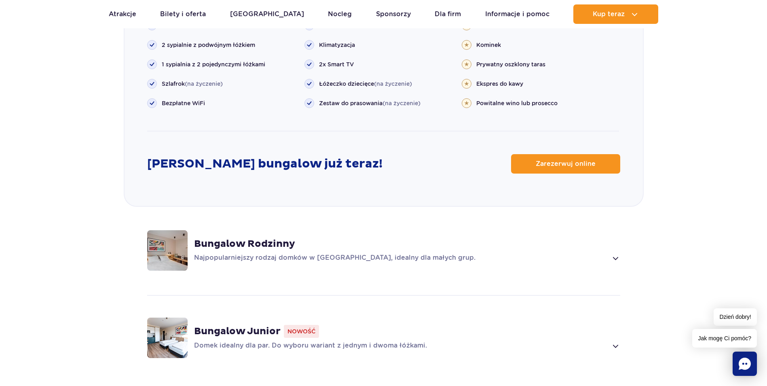
click at [169, 230] on img at bounding box center [167, 250] width 40 height 40
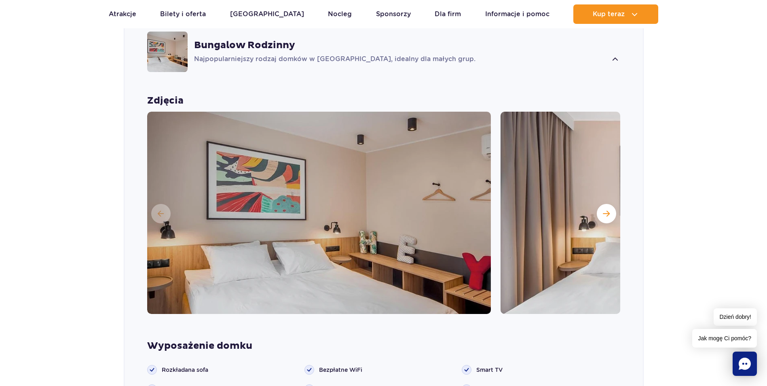
scroll to position [691, 0]
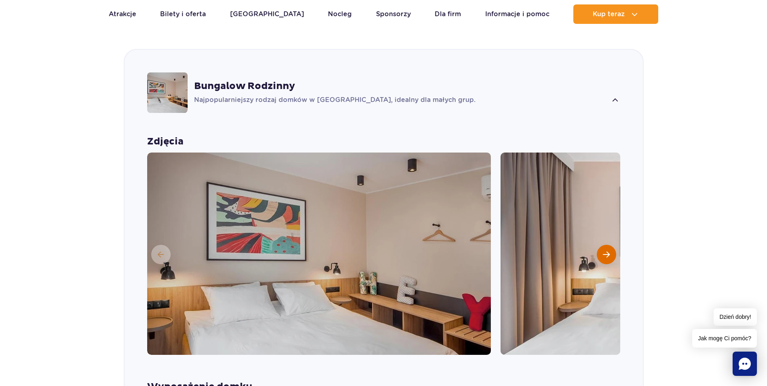
click at [605, 251] on span "Następny slajd" at bounding box center [606, 254] width 7 height 7
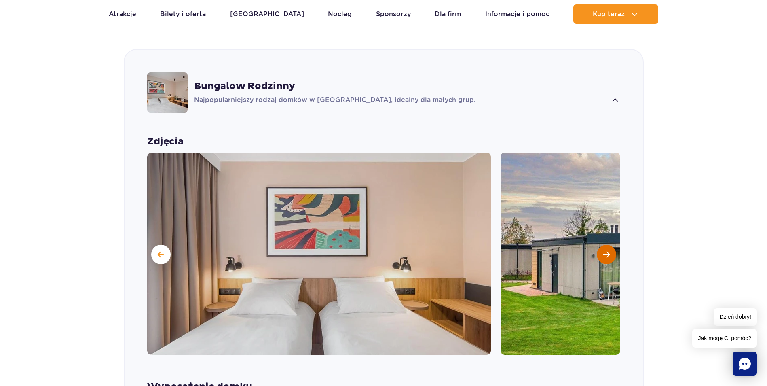
click at [605, 251] on span "Następny slajd" at bounding box center [606, 254] width 7 height 7
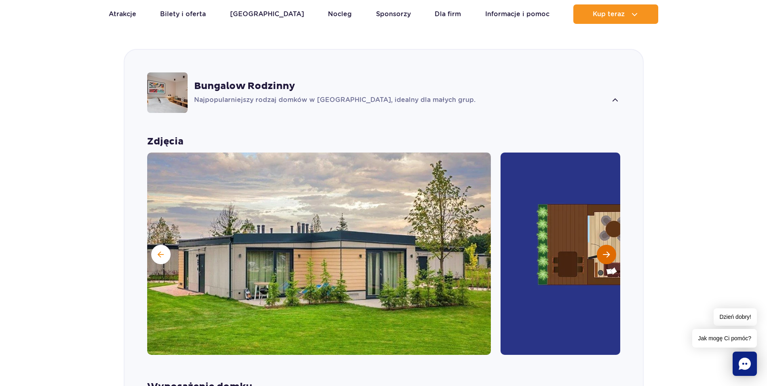
click at [605, 251] on span "Następny slajd" at bounding box center [606, 254] width 7 height 7
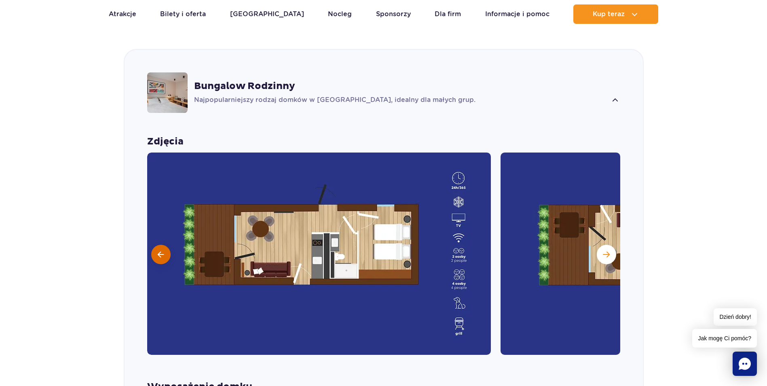
click at [161, 251] on span at bounding box center [161, 254] width 6 height 7
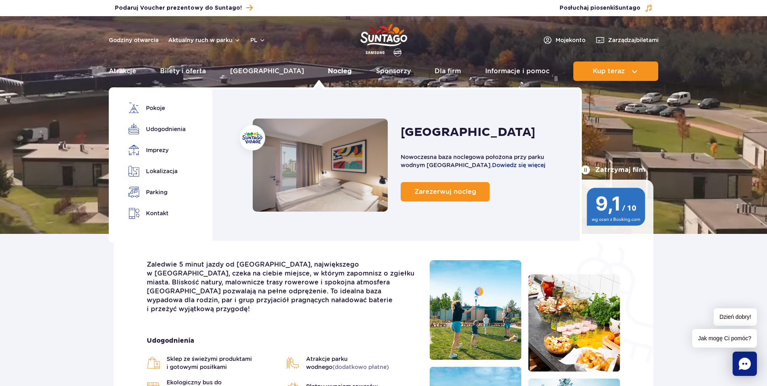
click at [328, 68] on link "Nocleg" at bounding box center [340, 70] width 24 height 19
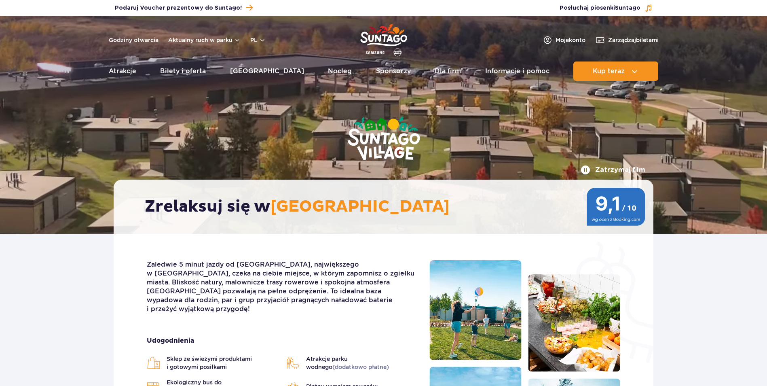
click at [328, 71] on link "Nocleg" at bounding box center [340, 70] width 24 height 19
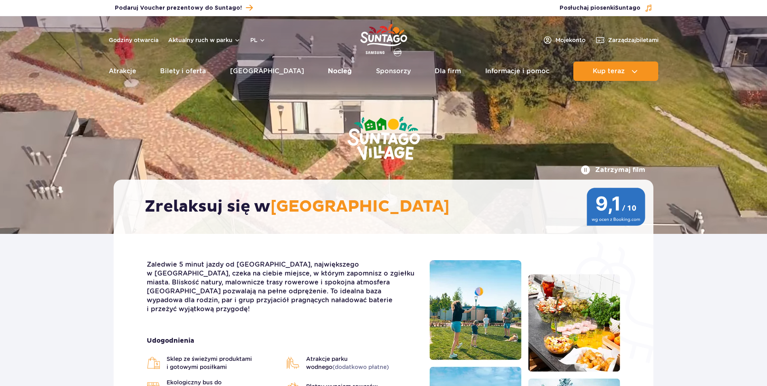
drag, startPoint x: 0, startPoint y: 0, endPoint x: 324, endPoint y: 71, distance: 332.1
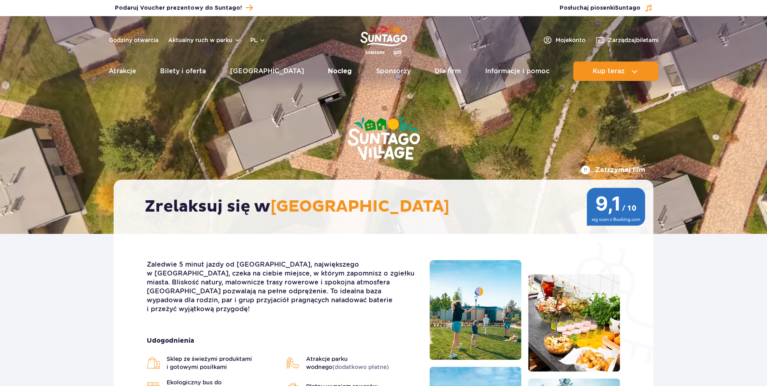
click at [328, 71] on link "Nocleg" at bounding box center [340, 70] width 24 height 19
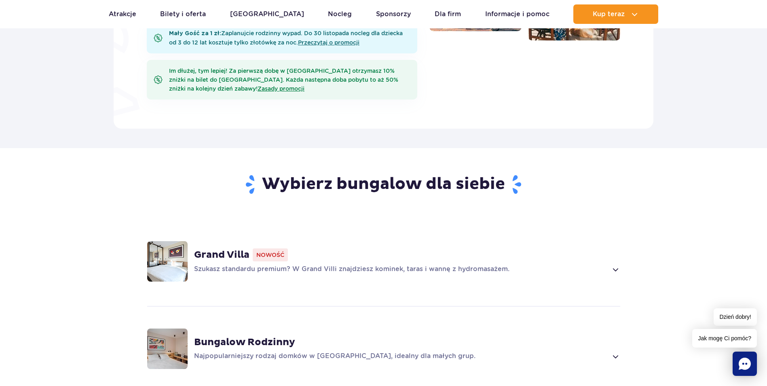
scroll to position [445, 0]
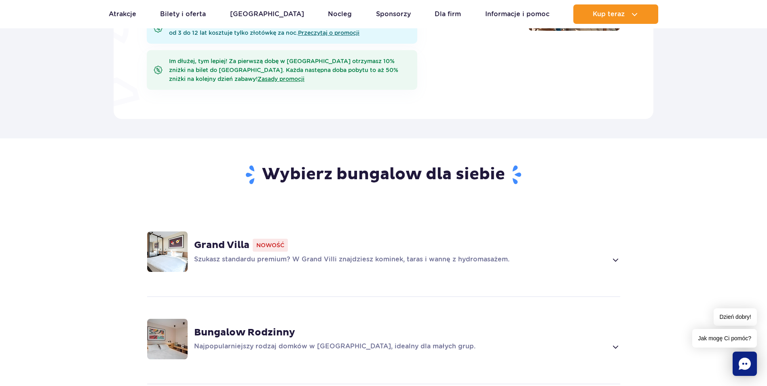
click at [252, 240] on div "Grand Villa Nowość Szukasz standardu premium? W Grand Villi znajdziesz kominek,…" at bounding box center [407, 252] width 426 height 26
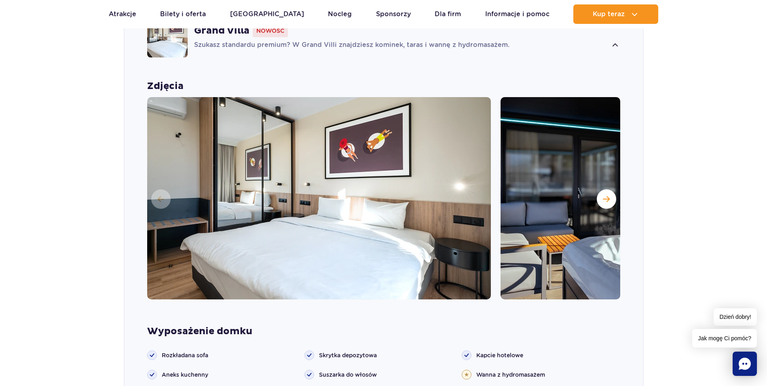
scroll to position [725, 0]
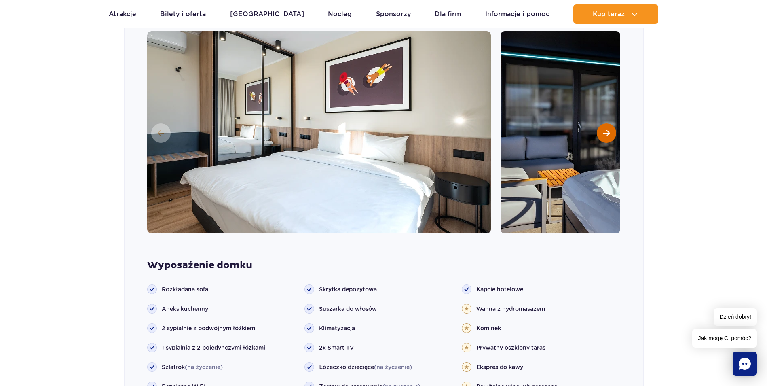
click at [604, 129] on span "Następny slajd" at bounding box center [606, 132] width 7 height 7
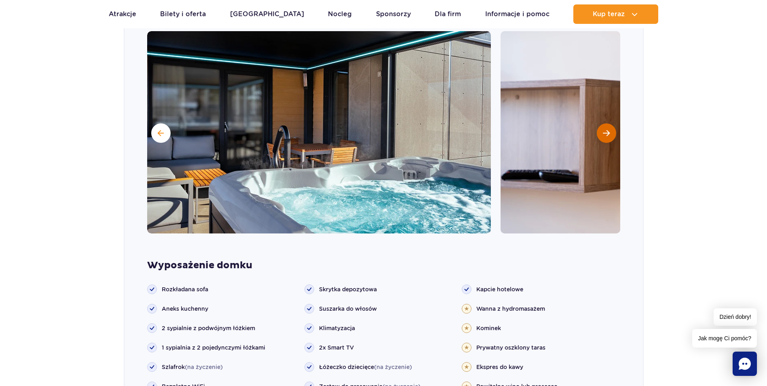
click at [604, 129] on span "Następny slajd" at bounding box center [606, 132] width 7 height 7
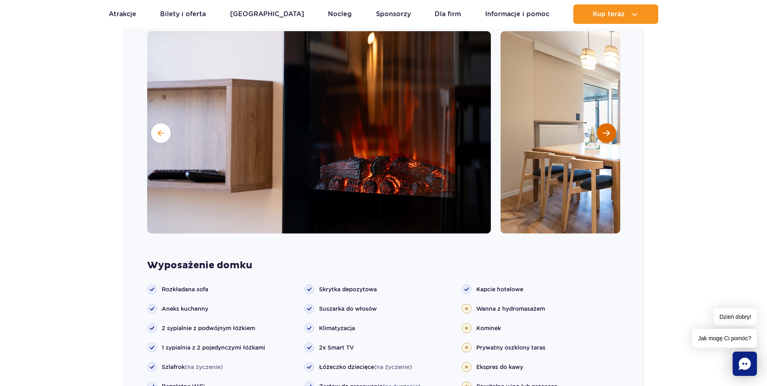
click at [604, 129] on span "Następny slajd" at bounding box center [606, 132] width 7 height 7
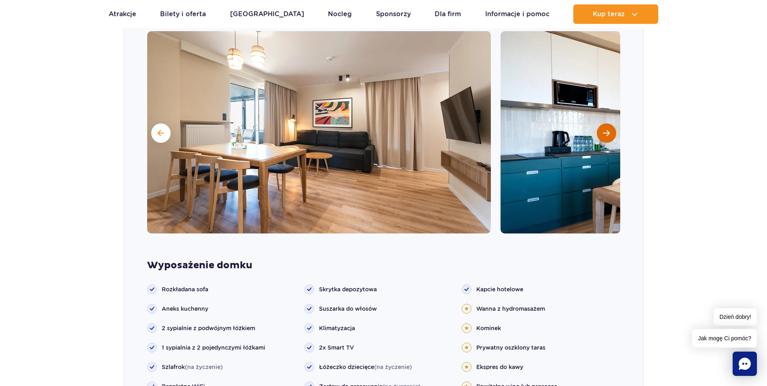
click at [604, 129] on span "Następny slajd" at bounding box center [606, 132] width 7 height 7
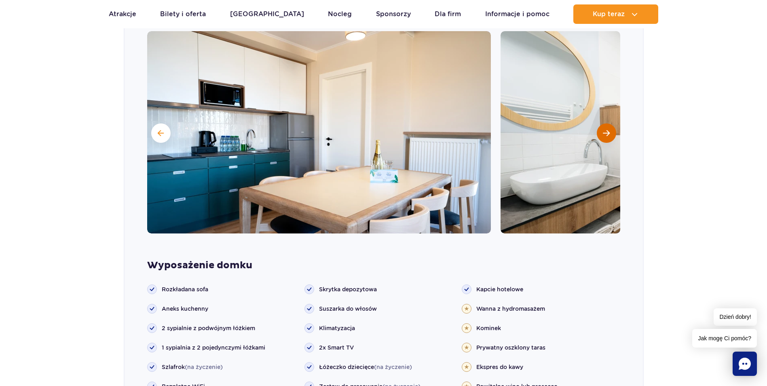
click at [604, 129] on span "Następny slajd" at bounding box center [606, 132] width 7 height 7
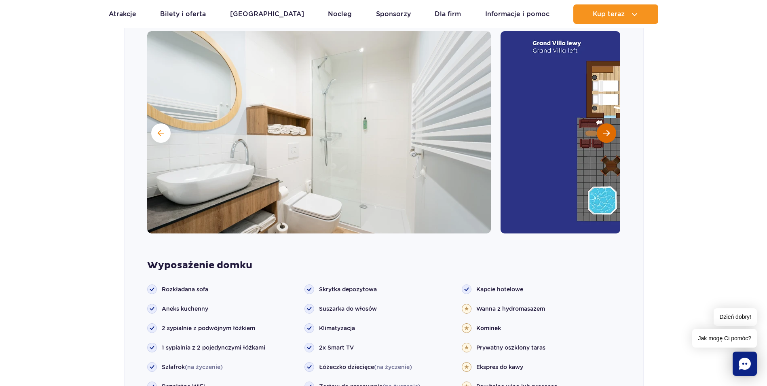
click at [604, 129] on span "Następny slajd" at bounding box center [606, 132] width 7 height 7
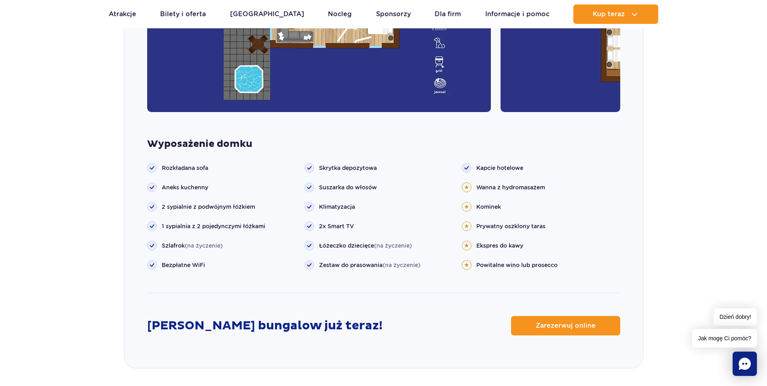
scroll to position [887, 0]
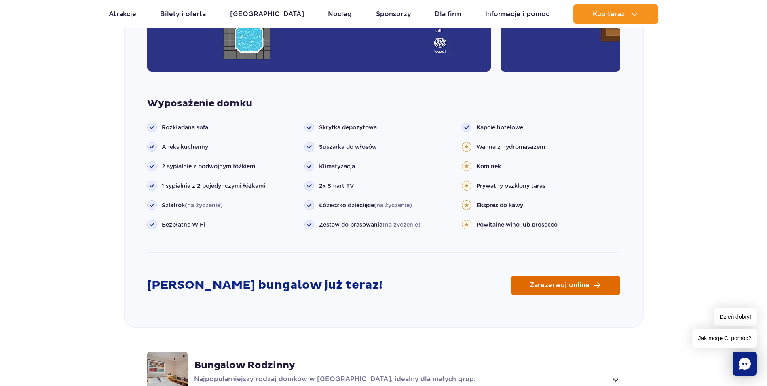
click at [551, 282] on span "Zarezerwuj online" at bounding box center [560, 285] width 60 height 6
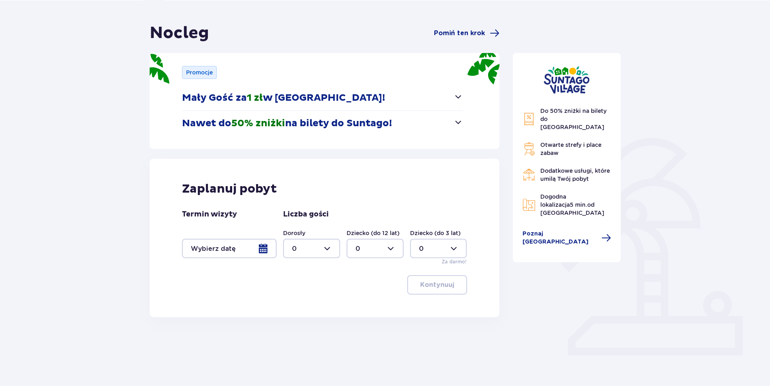
scroll to position [63, 0]
click at [264, 248] on div at bounding box center [229, 247] width 95 height 19
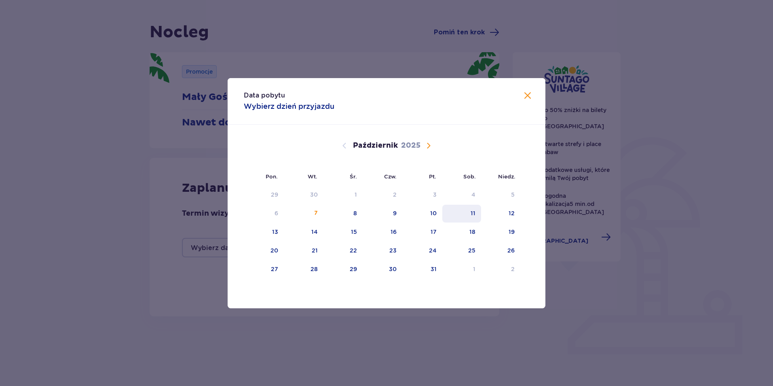
click at [474, 214] on div "11" at bounding box center [473, 213] width 5 height 8
click at [502, 214] on div "12" at bounding box center [500, 214] width 39 height 18
type input "[DATE] - [DATE]"
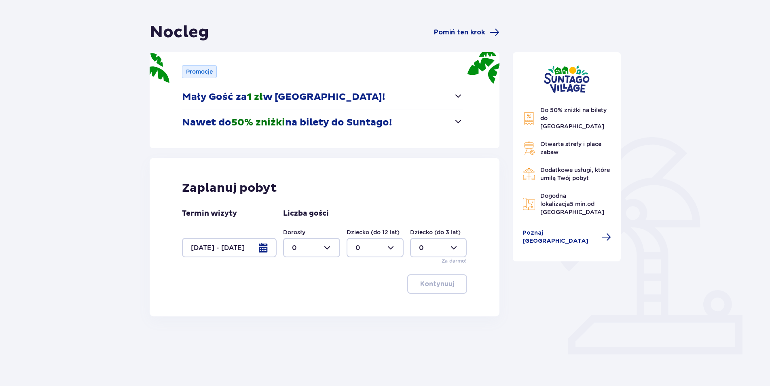
click at [331, 248] on div at bounding box center [311, 247] width 57 height 19
click at [292, 306] on p "2" at bounding box center [294, 306] width 4 height 9
type input "2"
click at [391, 248] on div at bounding box center [375, 247] width 57 height 19
click at [362, 305] on div "2" at bounding box center [374, 306] width 39 height 9
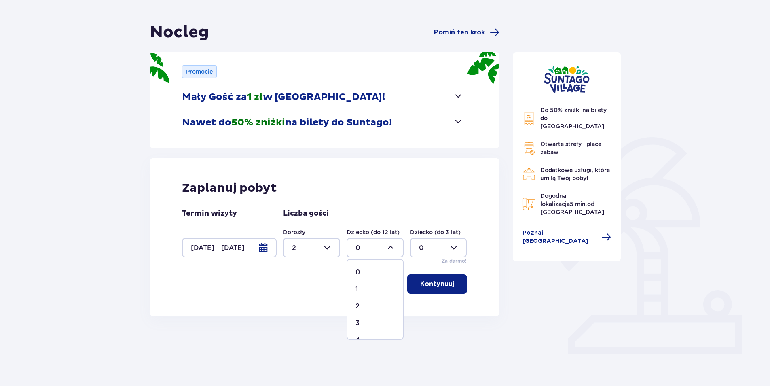
type input "2"
click at [440, 282] on p "Kontynuuj" at bounding box center [437, 283] width 34 height 9
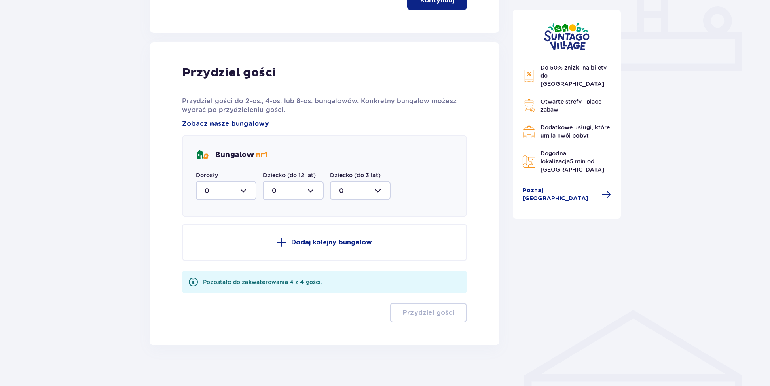
scroll to position [355, 0]
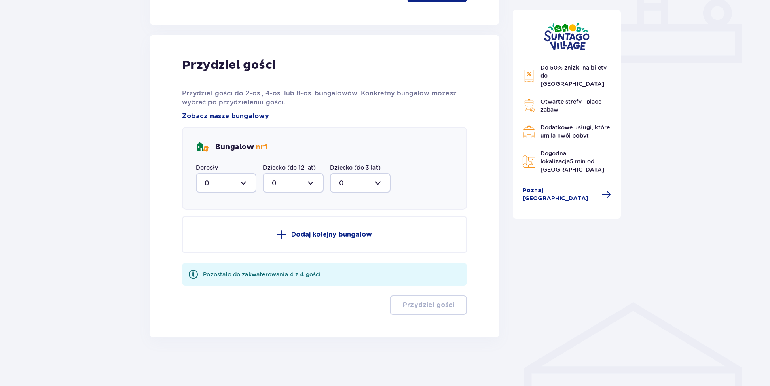
click at [242, 183] on div at bounding box center [226, 182] width 61 height 19
click at [219, 238] on div "2" at bounding box center [226, 241] width 43 height 9
type input "2"
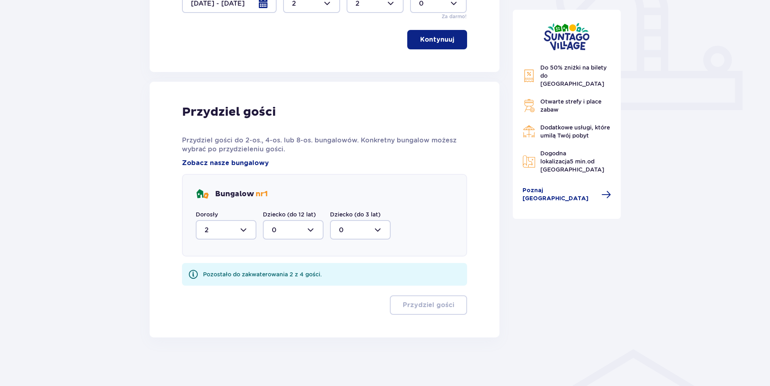
scroll to position [308, 0]
click at [310, 227] on div at bounding box center [293, 229] width 61 height 19
click at [278, 288] on div "2" at bounding box center [293, 288] width 43 height 9
type input "2"
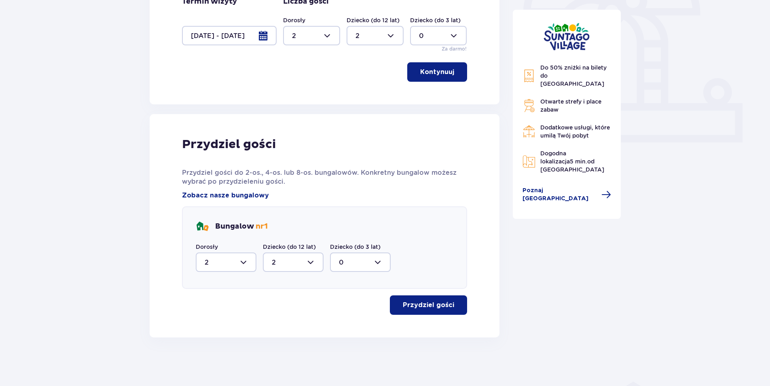
click at [425, 308] on p "Przydziel gości" at bounding box center [428, 304] width 51 height 9
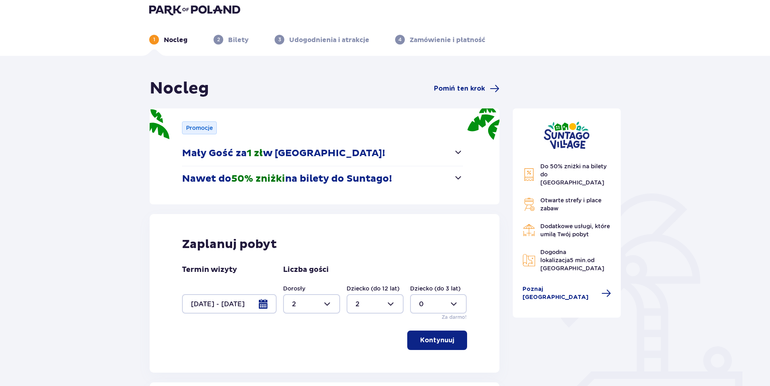
scroll to position [0, 0]
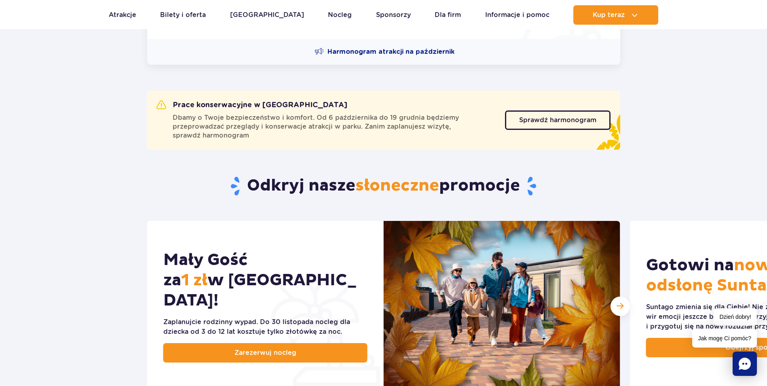
scroll to position [445, 0]
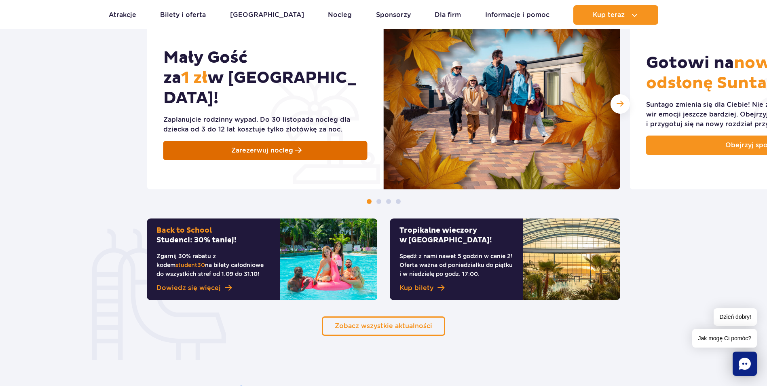
click at [226, 141] on link "Zarezerwuj nocleg" at bounding box center [265, 150] width 204 height 19
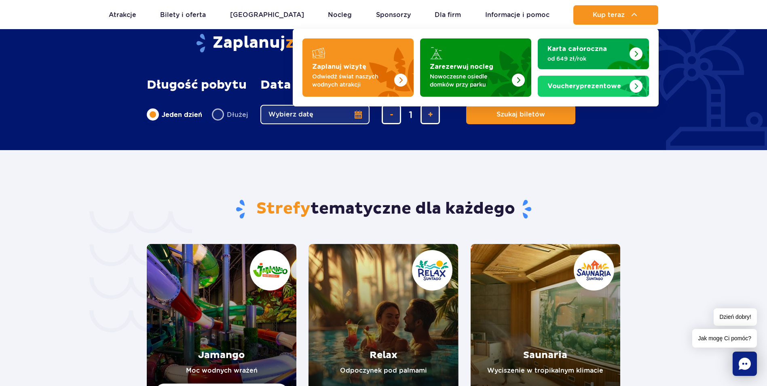
scroll to position [1375, 0]
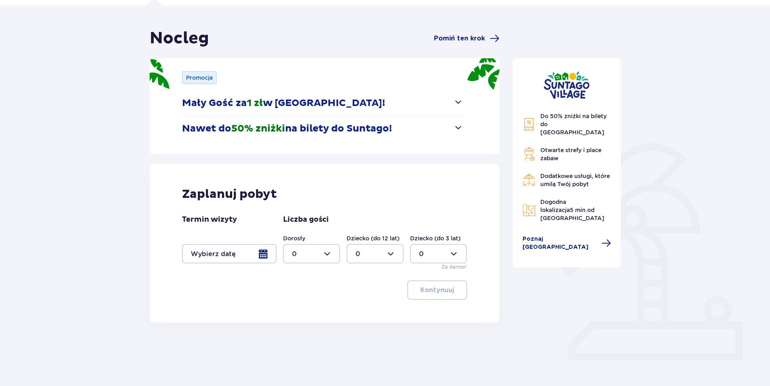
scroll to position [63, 0]
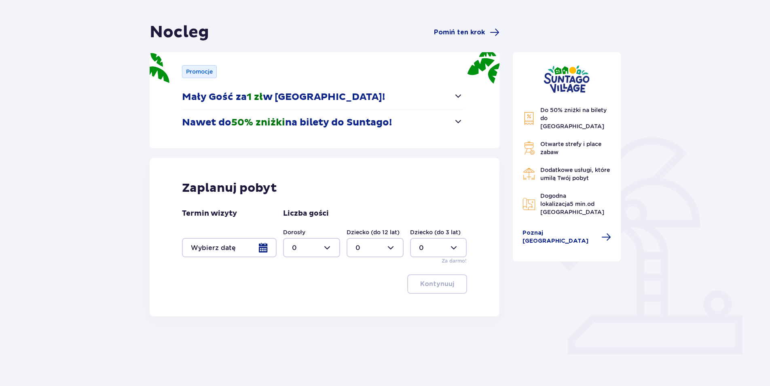
click at [264, 248] on div at bounding box center [229, 247] width 95 height 19
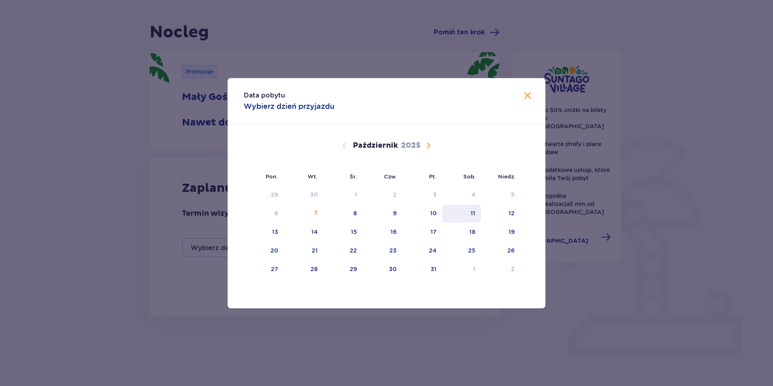
click at [469, 215] on div "11" at bounding box center [461, 214] width 39 height 18
click at [499, 213] on div "12" at bounding box center [500, 214] width 39 height 18
type input "[DATE] - [DATE]"
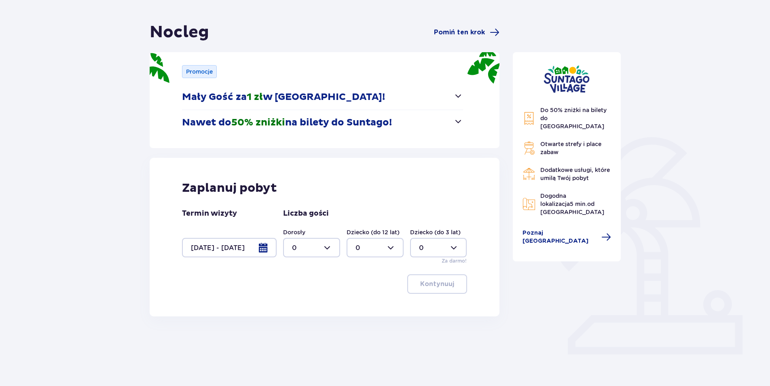
click at [328, 250] on div at bounding box center [311, 247] width 57 height 19
click at [300, 302] on div "2" at bounding box center [311, 306] width 39 height 9
type input "2"
click at [391, 248] on div at bounding box center [375, 247] width 57 height 19
click at [363, 304] on div "2" at bounding box center [374, 306] width 39 height 9
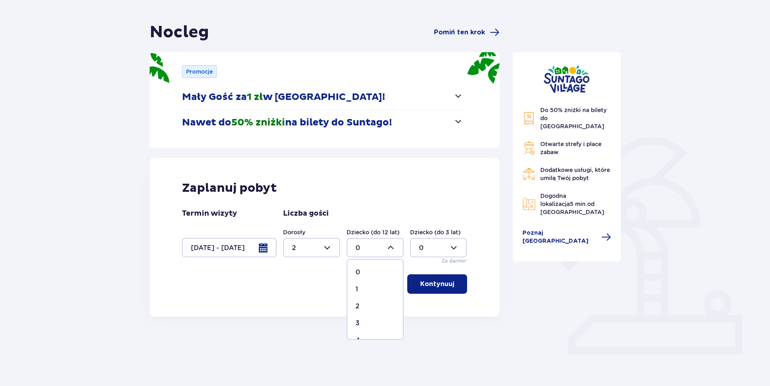
type input "2"
click at [420, 288] on p "Kontynuuj" at bounding box center [437, 283] width 34 height 9
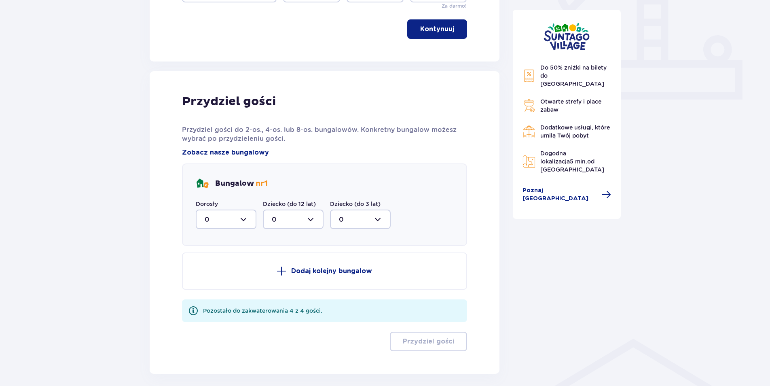
scroll to position [355, 0]
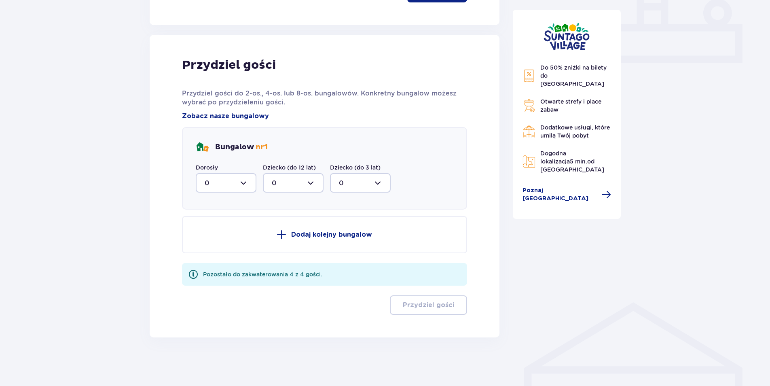
click at [248, 182] on div at bounding box center [226, 182] width 61 height 19
drag, startPoint x: 227, startPoint y: 237, endPoint x: 235, endPoint y: 226, distance: 13.5
click at [226, 237] on div "2" at bounding box center [226, 241] width 43 height 9
type input "2"
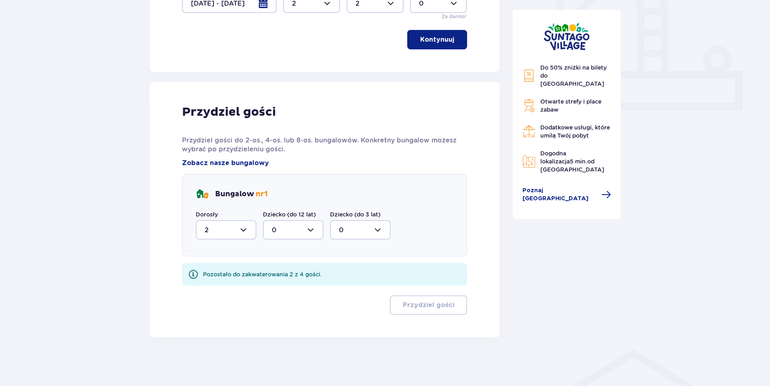
scroll to position [308, 0]
click at [309, 226] on div at bounding box center [293, 229] width 61 height 19
click at [276, 287] on div "2" at bounding box center [293, 288] width 43 height 9
type input "2"
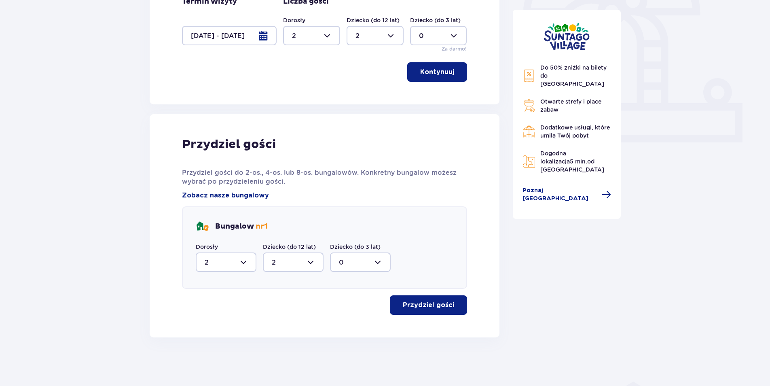
click at [410, 304] on p "Przydziel gości" at bounding box center [428, 304] width 51 height 9
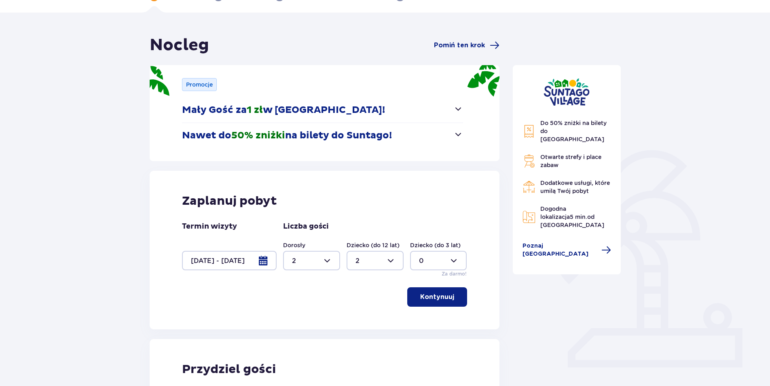
scroll to position [0, 0]
